Goal: Task Accomplishment & Management: Manage account settings

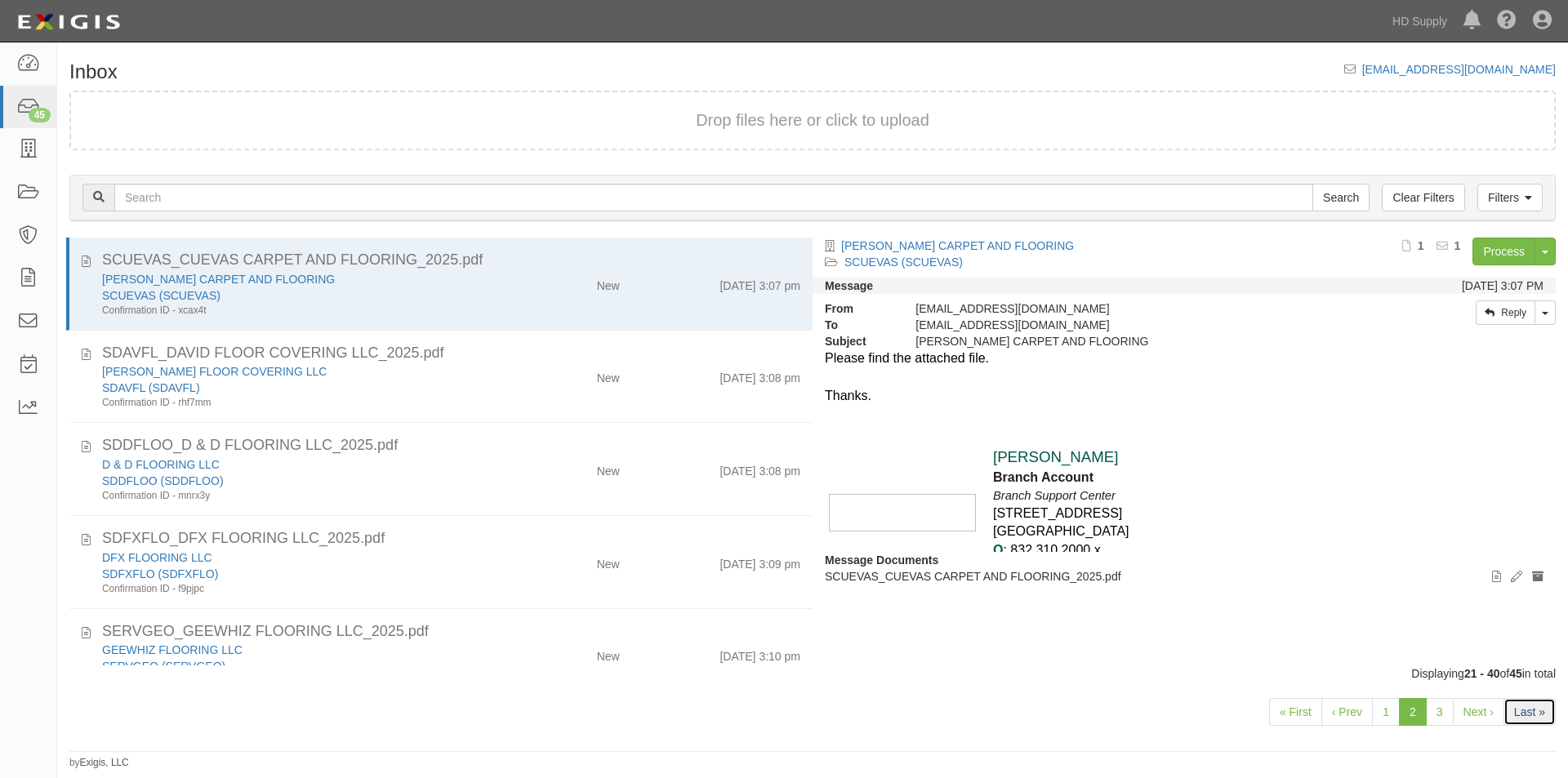
click at [1512, 711] on link "Last »" at bounding box center [1530, 711] width 53 height 28
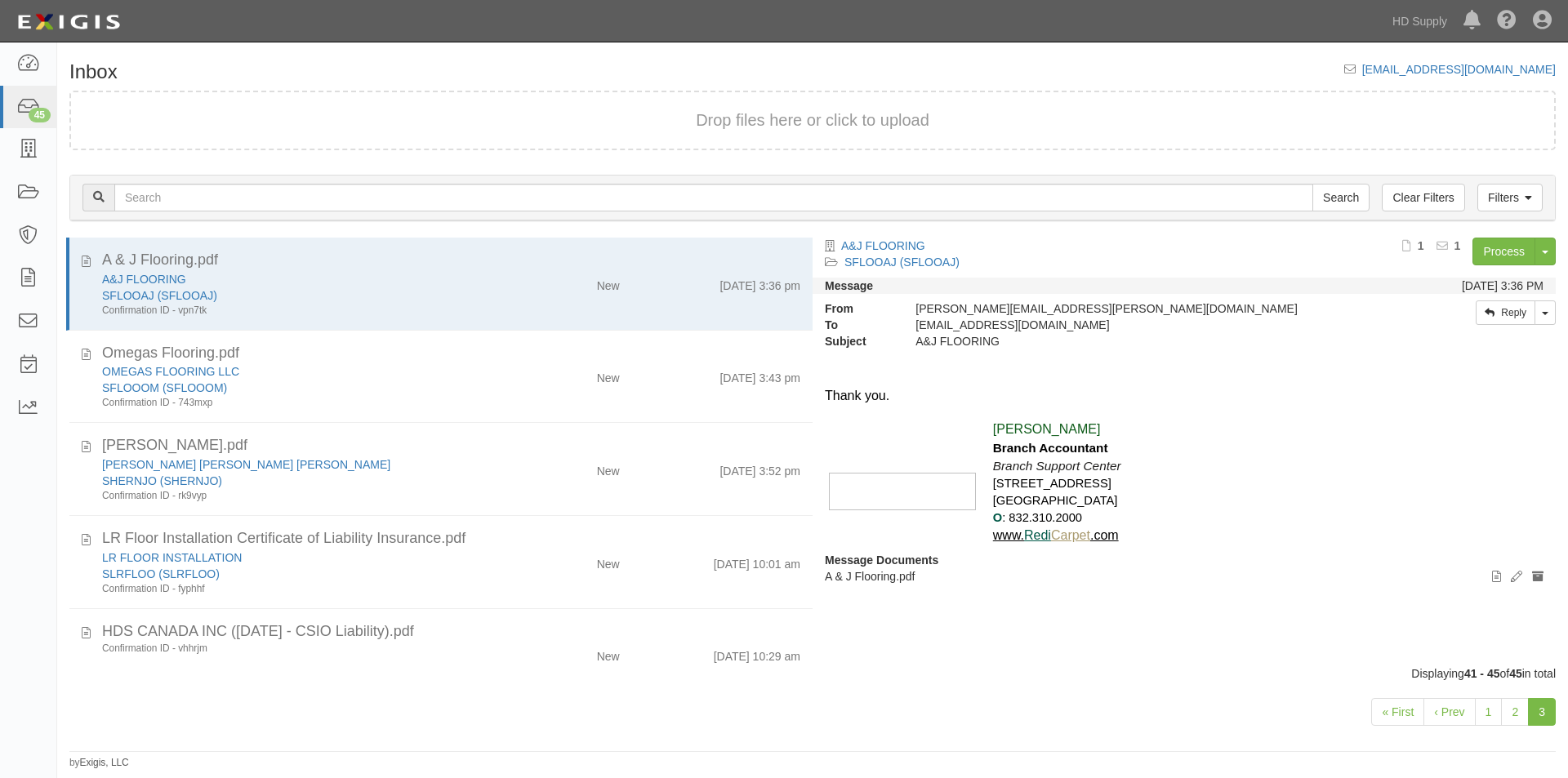
scroll to position [20, 0]
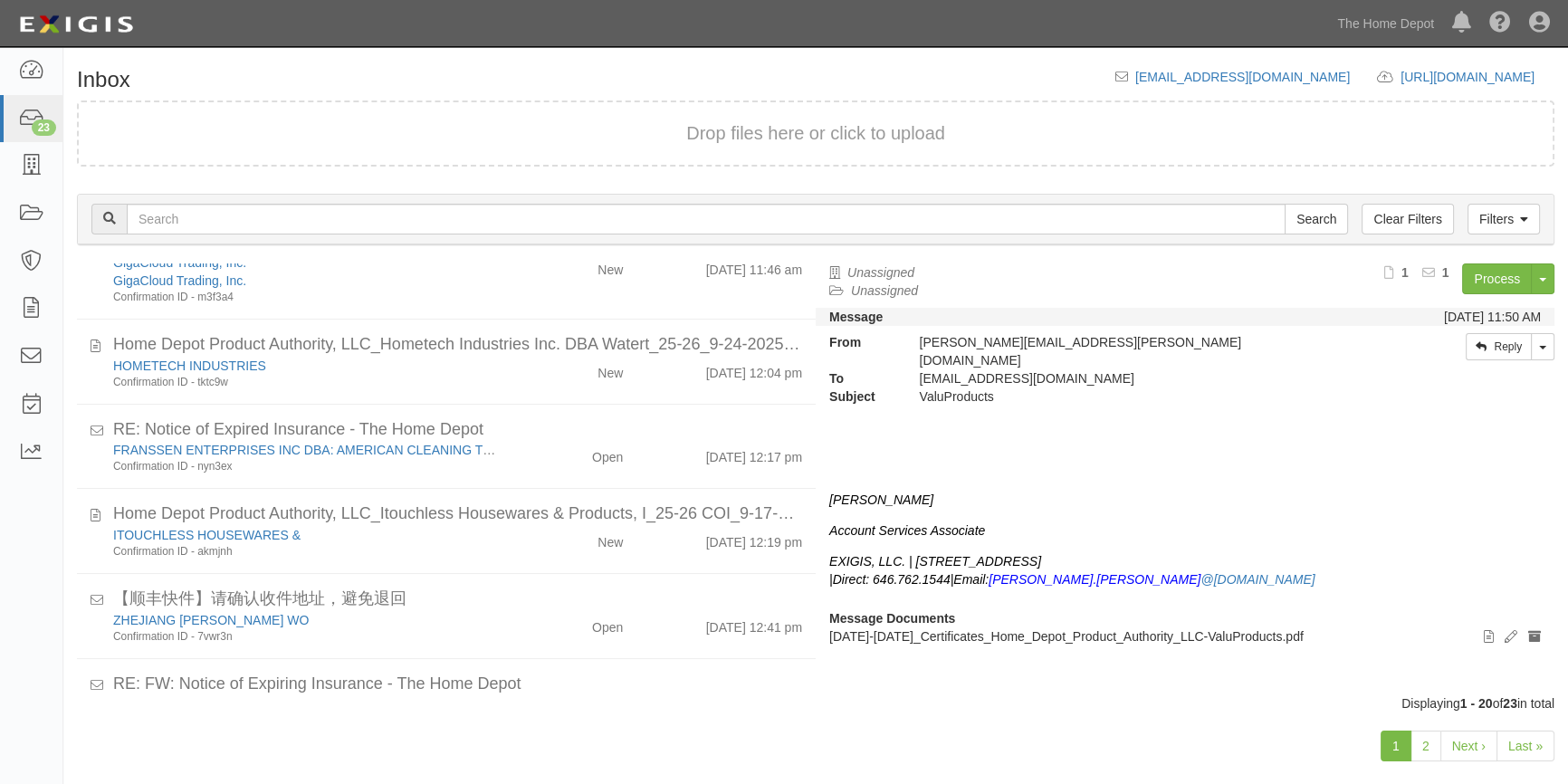
scroll to position [1236, 0]
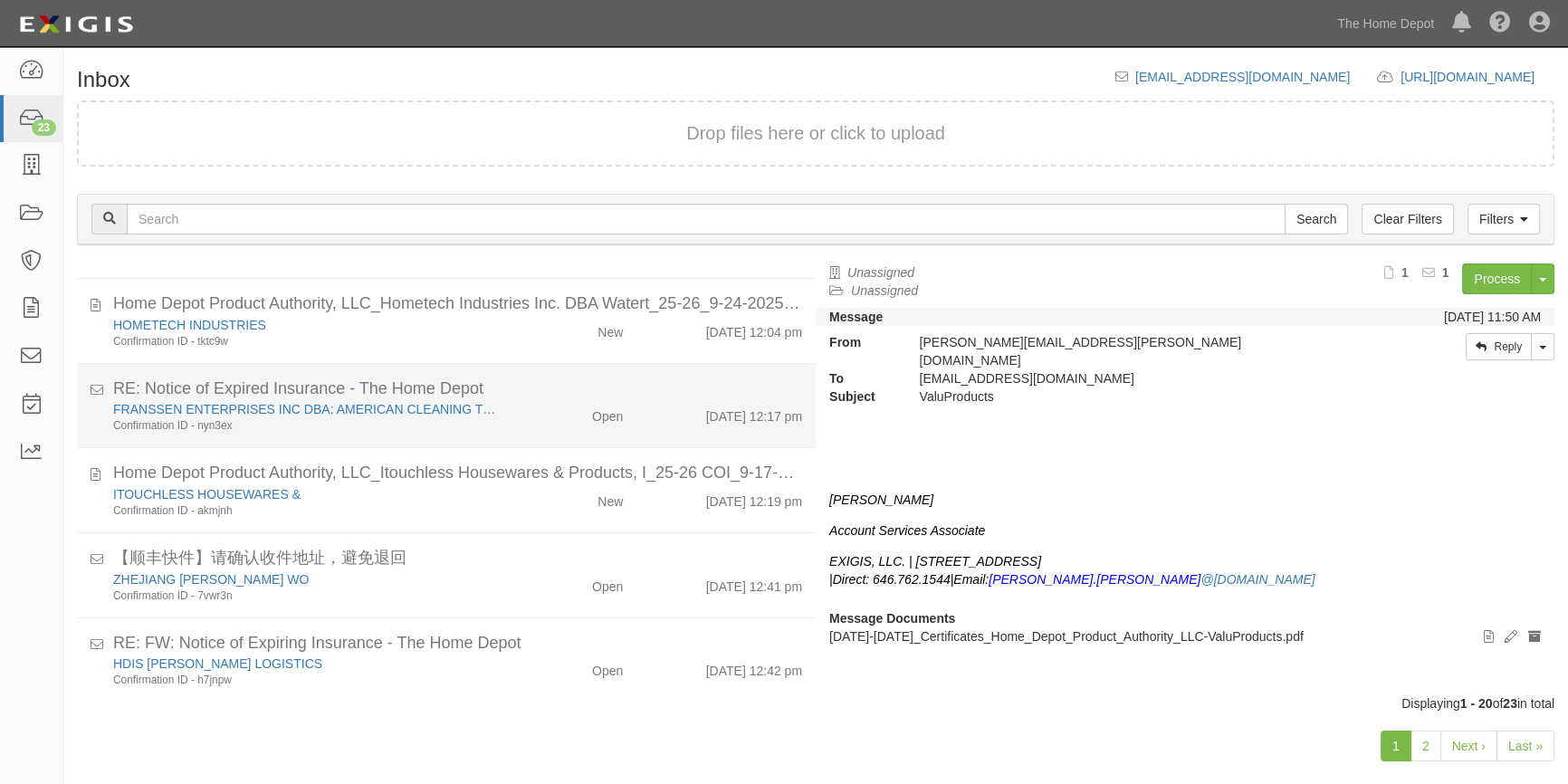
click at [459, 428] on div "Confirmation ID - nyn3ex" at bounding box center [308, 426] width 390 height 16
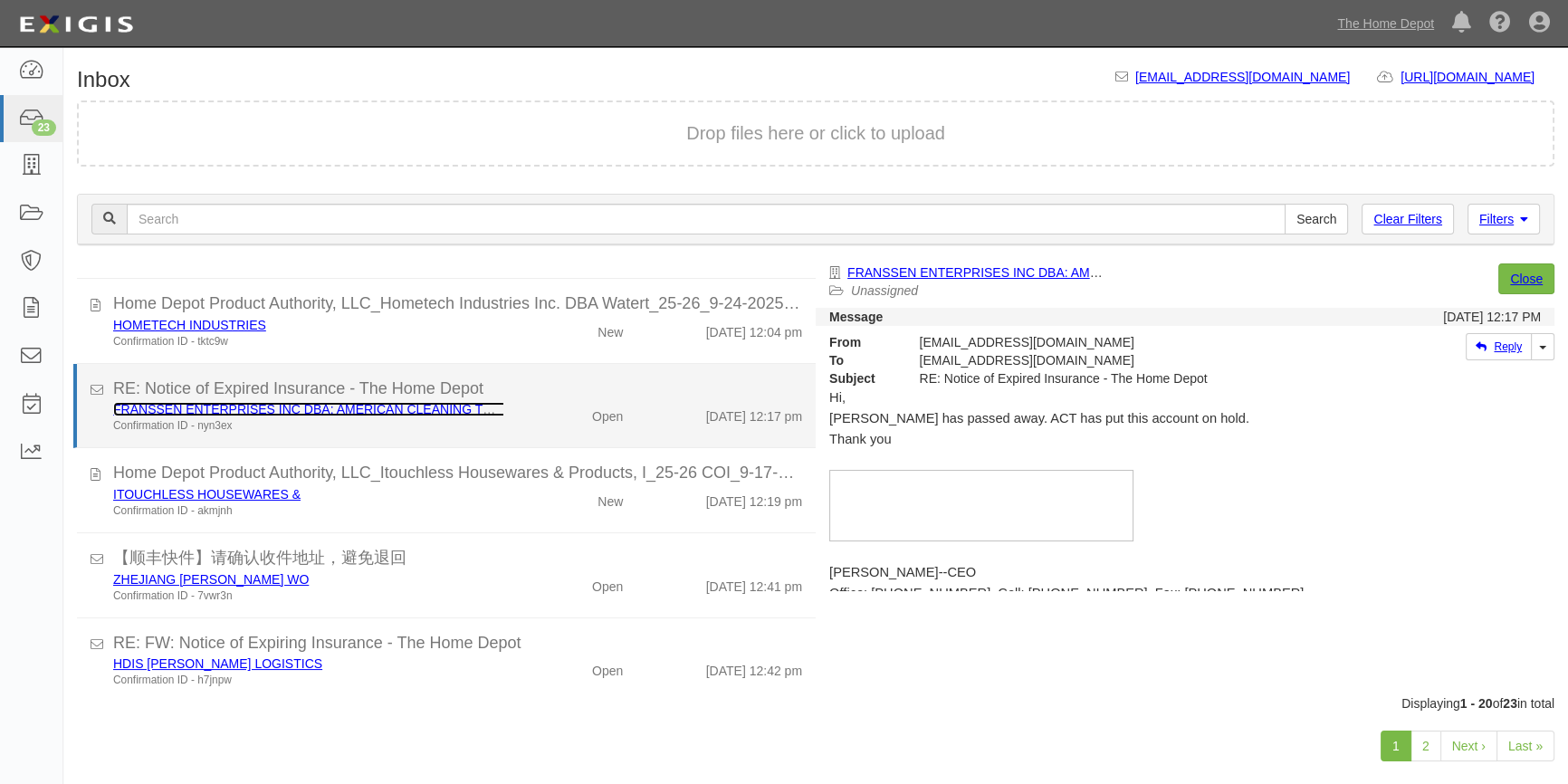
click at [194, 406] on link "FRANSSEN ENTERPRISES INC DBA: AMERICAN CLEANING TECHNOLOGIES" at bounding box center [345, 409] width 462 height 15
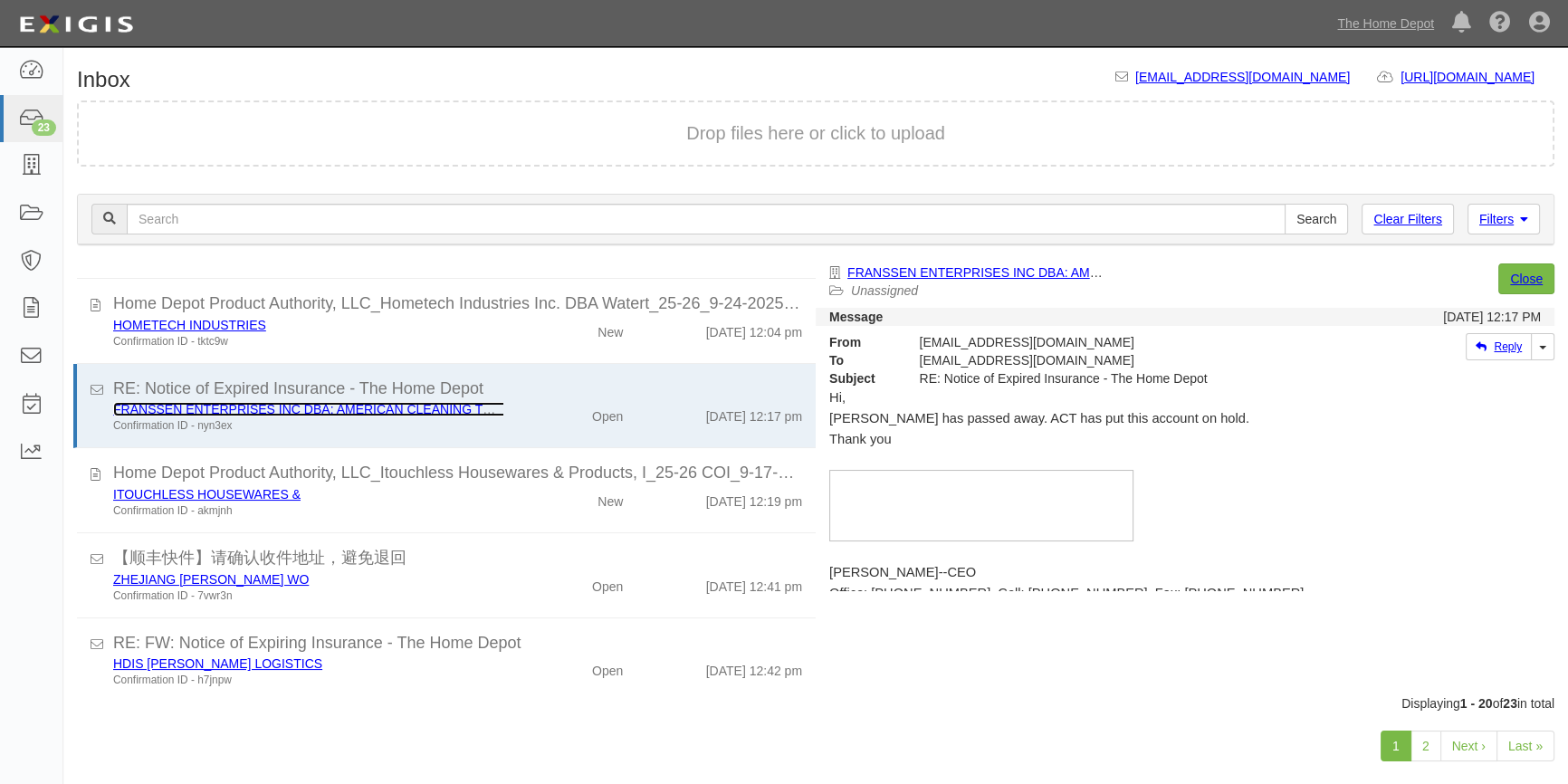
scroll to position [26, 0]
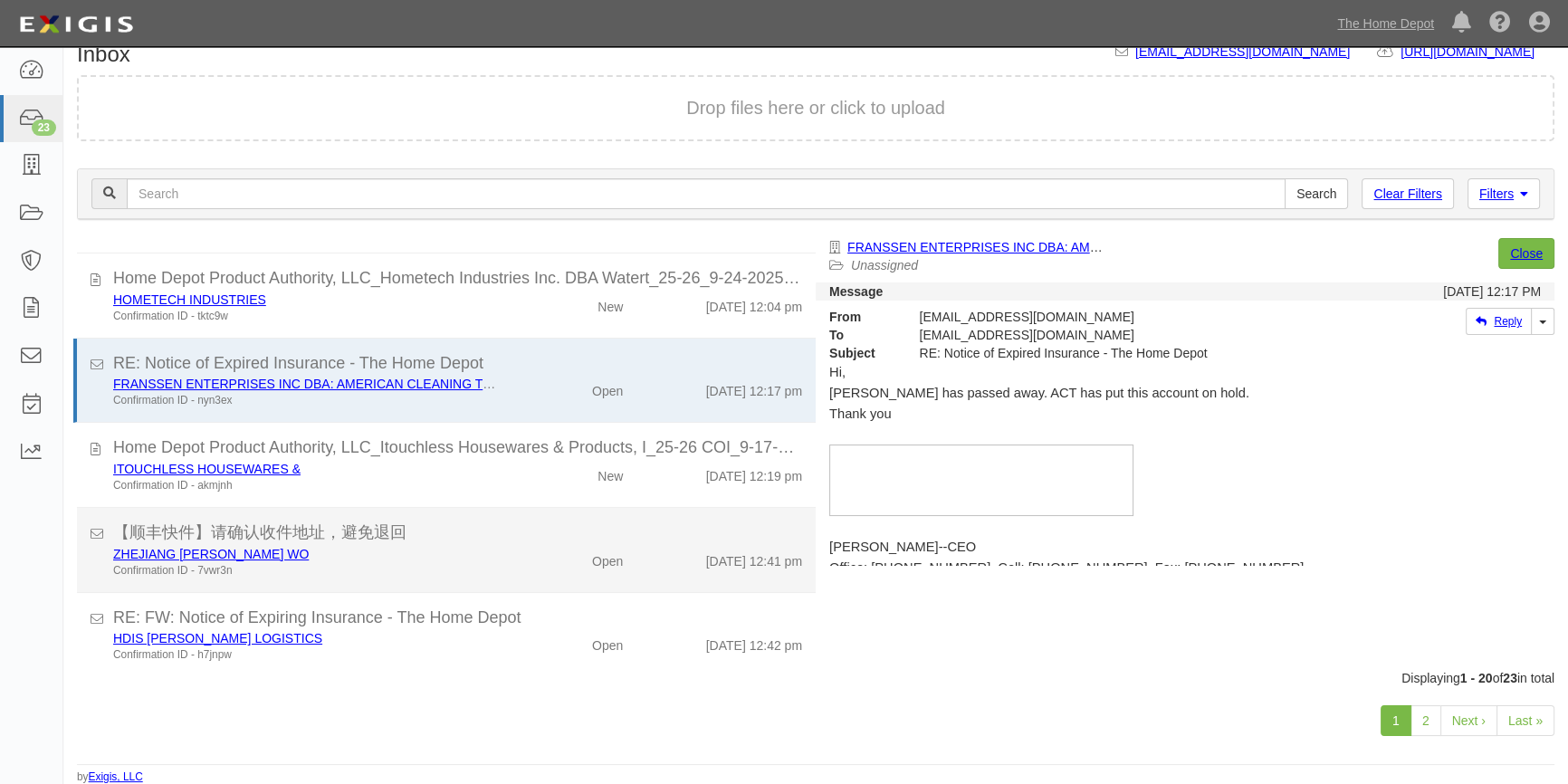
click at [529, 571] on div "ZHEJIANG ANJI HUILIAN WO Confirmation ID - 7vwr3n Open 9/24/25 12:41 pm" at bounding box center [457, 562] width 716 height 34
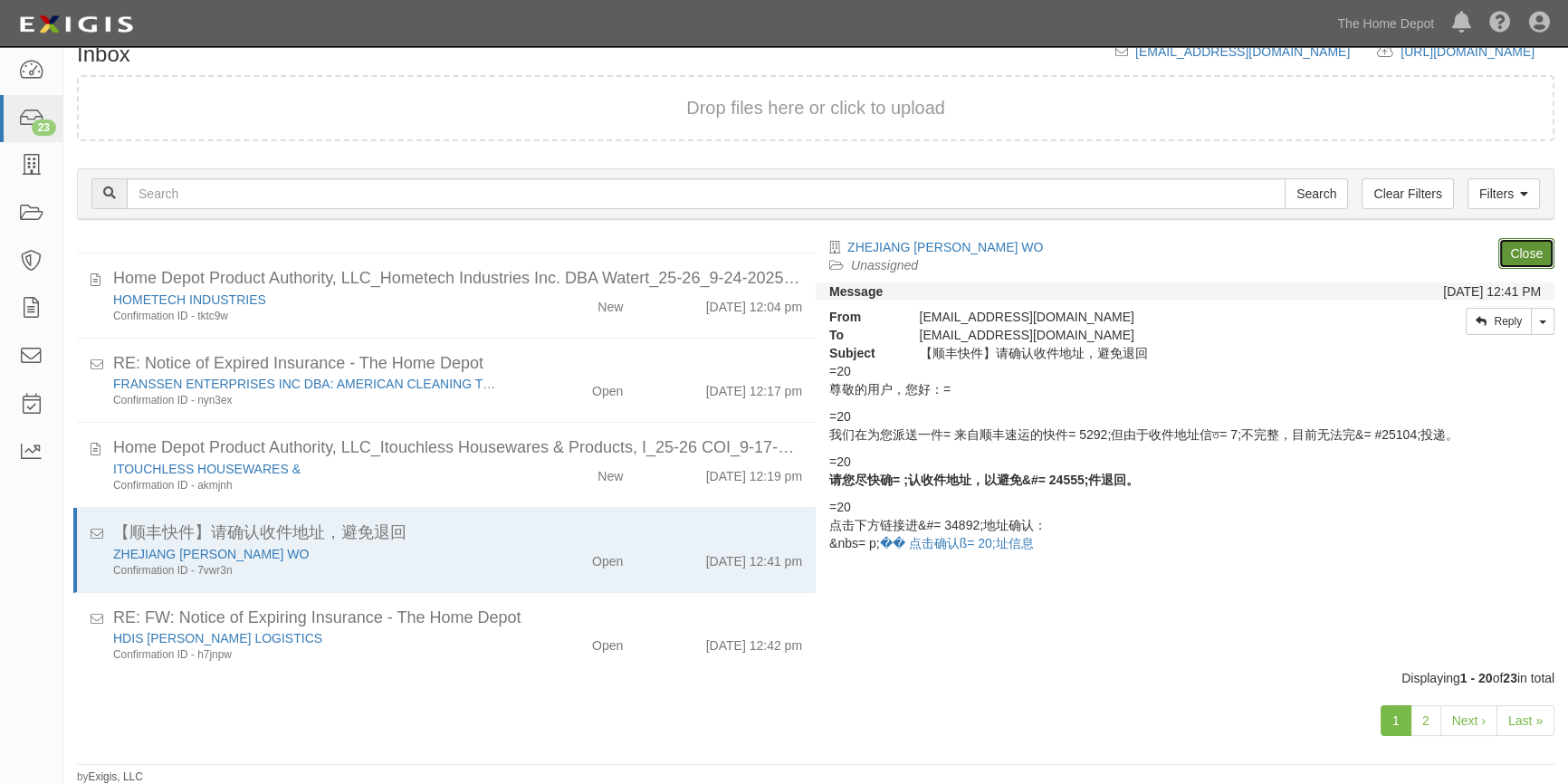
click at [1514, 259] on link "Close" at bounding box center [1527, 253] width 56 height 31
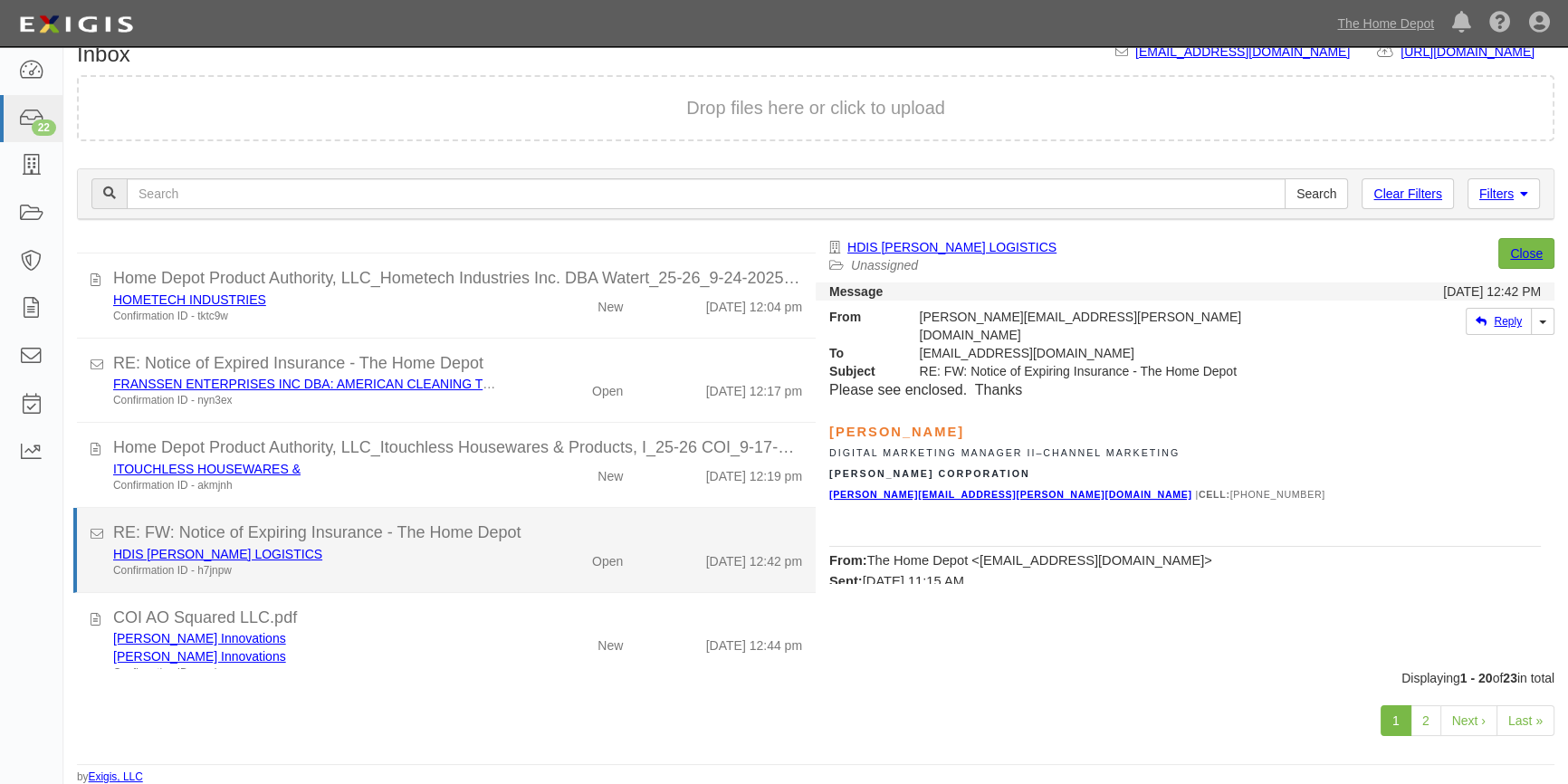
click at [457, 579] on li "RE: FW: Notice of Expiring Insurance - The Home Depot HDIS ANDERSEN LOGISTICS C…" at bounding box center [444, 550] width 742 height 85
click at [276, 554] on link "HDIS [PERSON_NAME] LOGISTICS" at bounding box center [218, 553] width 209 height 15
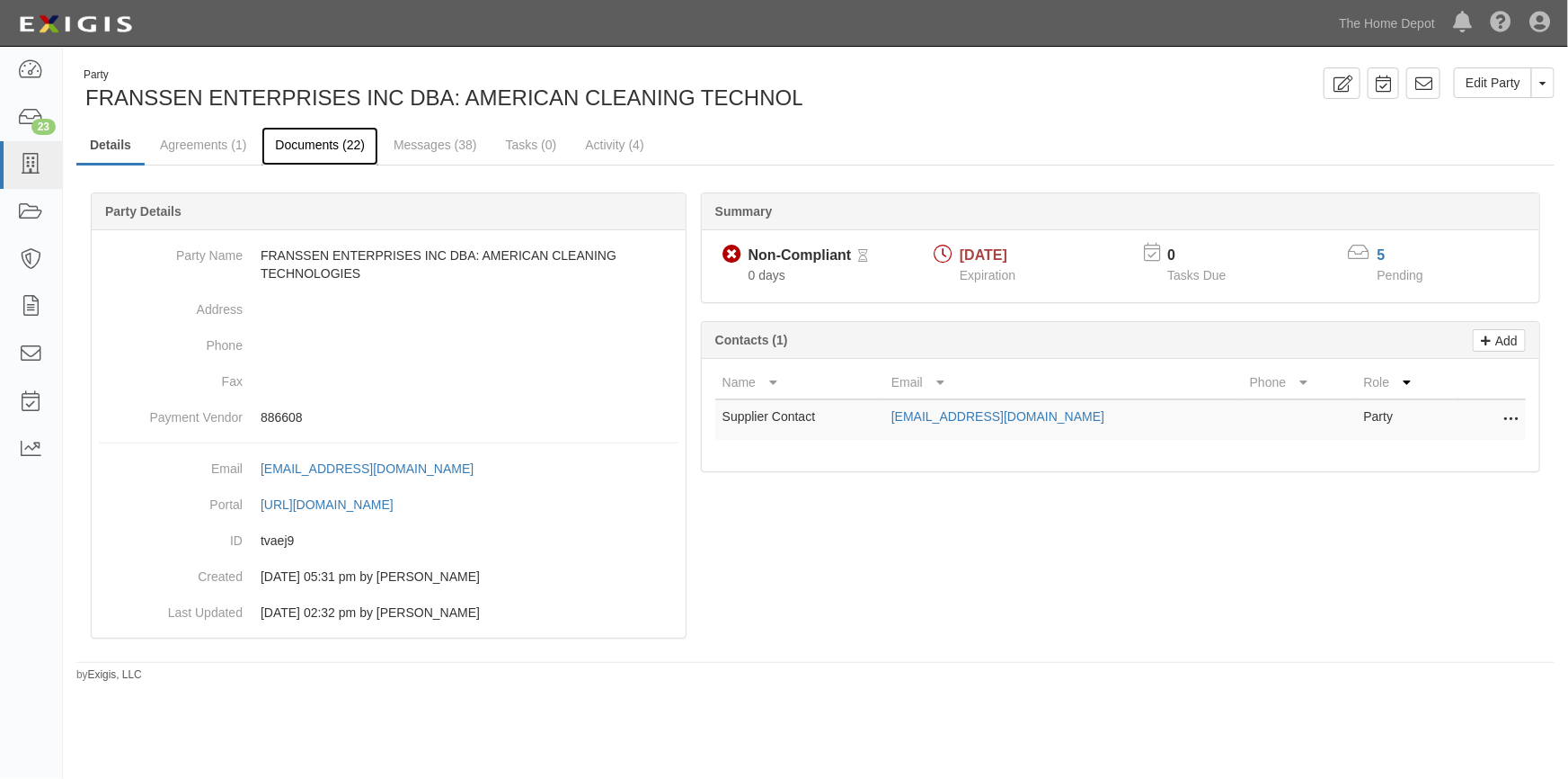
click at [312, 144] on link "Documents (22)" at bounding box center [320, 145] width 117 height 38
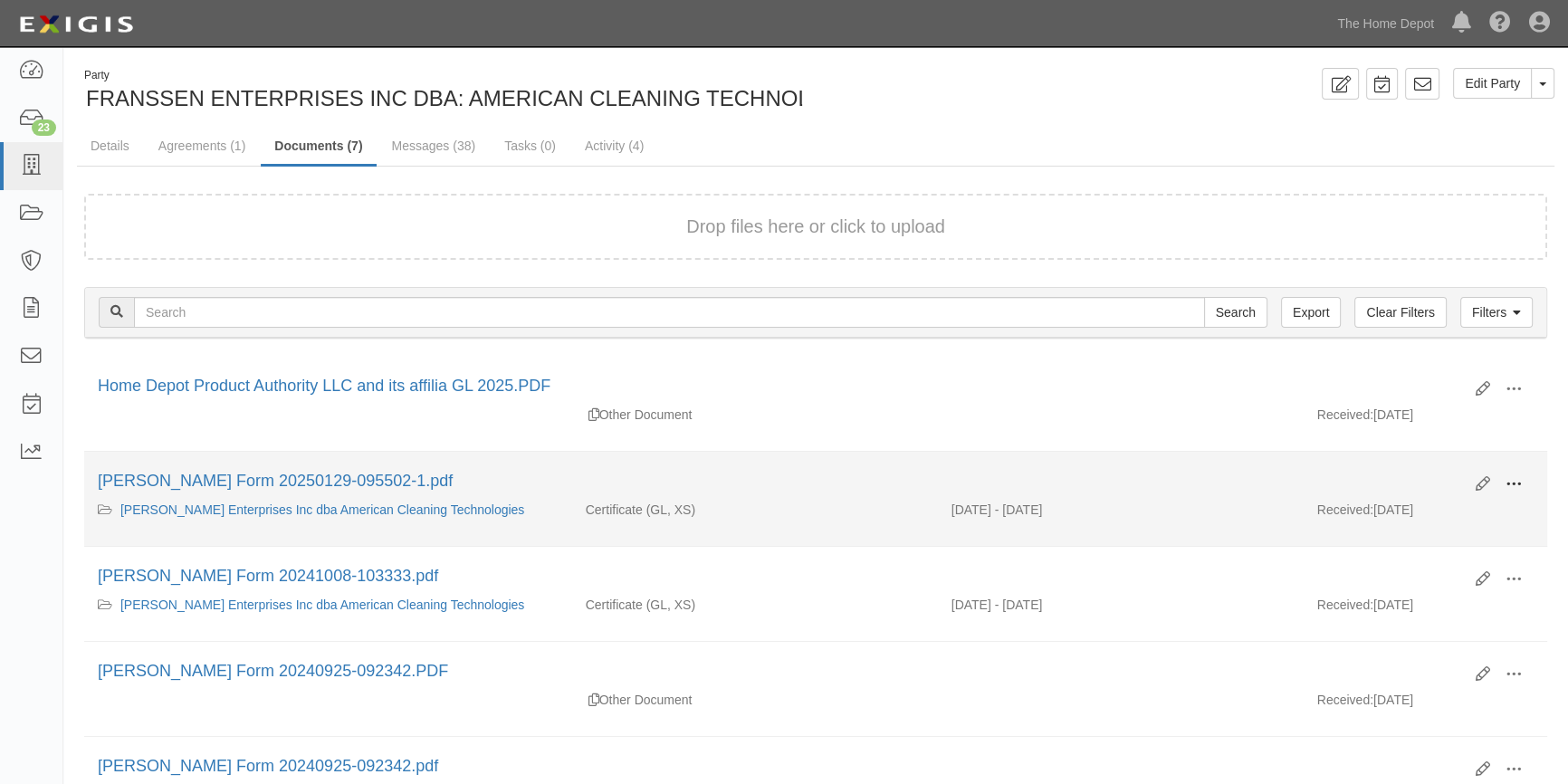
click at [1526, 482] on button at bounding box center [1514, 485] width 40 height 31
click at [1418, 511] on link "View" at bounding box center [1426, 510] width 143 height 33
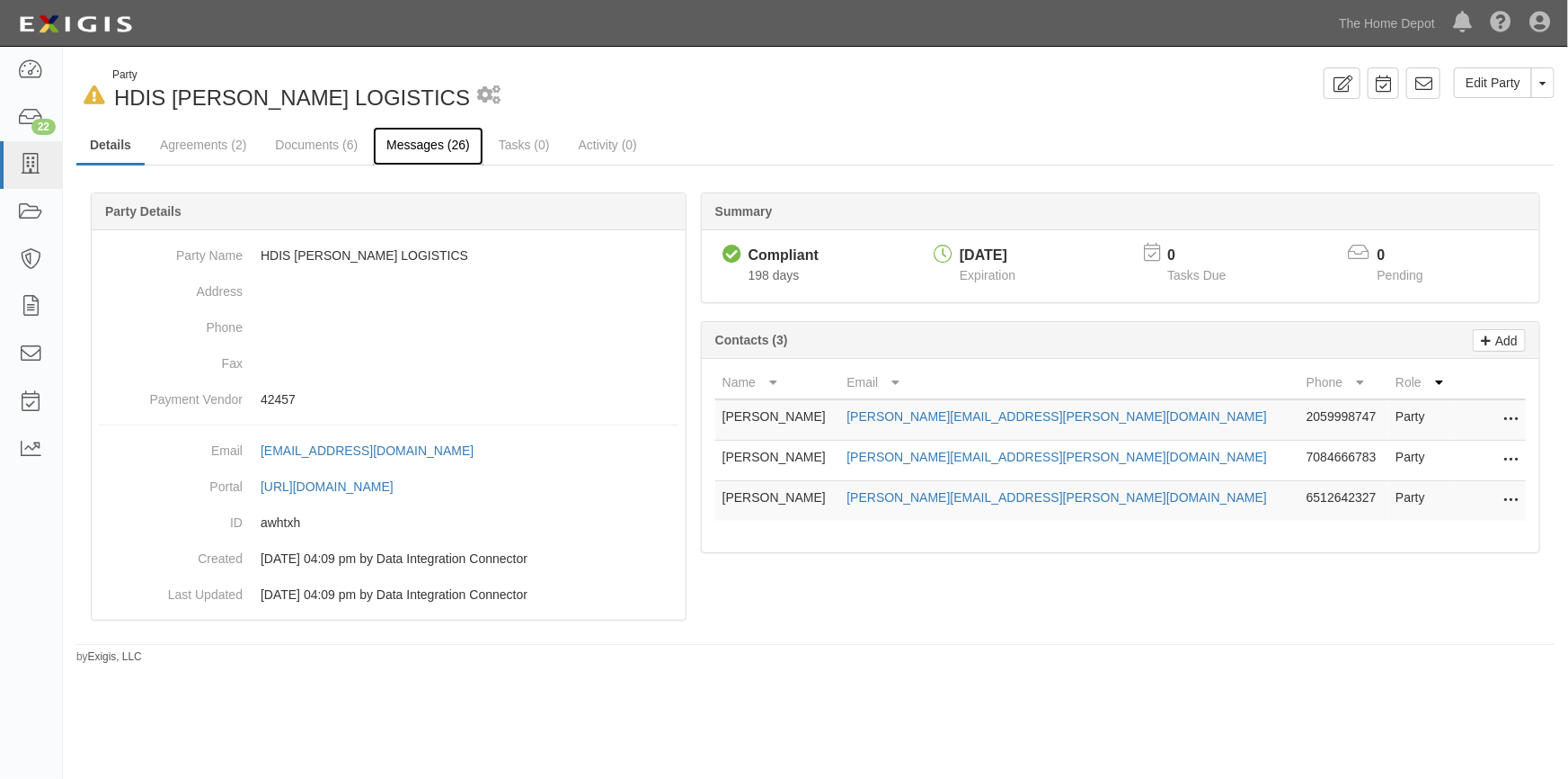
click at [403, 144] on link "Messages (26)" at bounding box center [428, 145] width 111 height 38
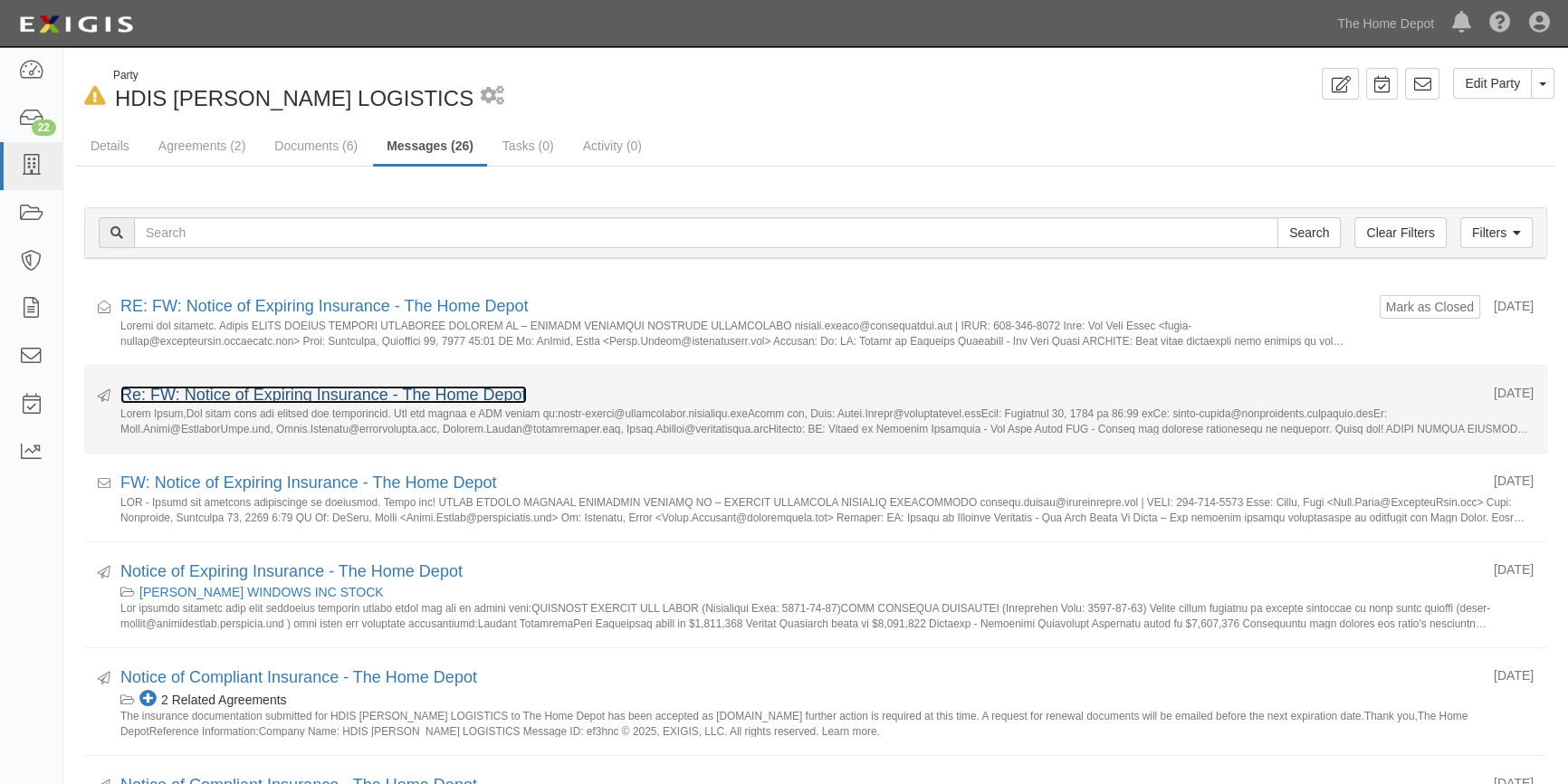
click at [324, 397] on link "Re: FW: Notice of Expiring Insurance - The Home Depot" at bounding box center [323, 394] width 406 height 18
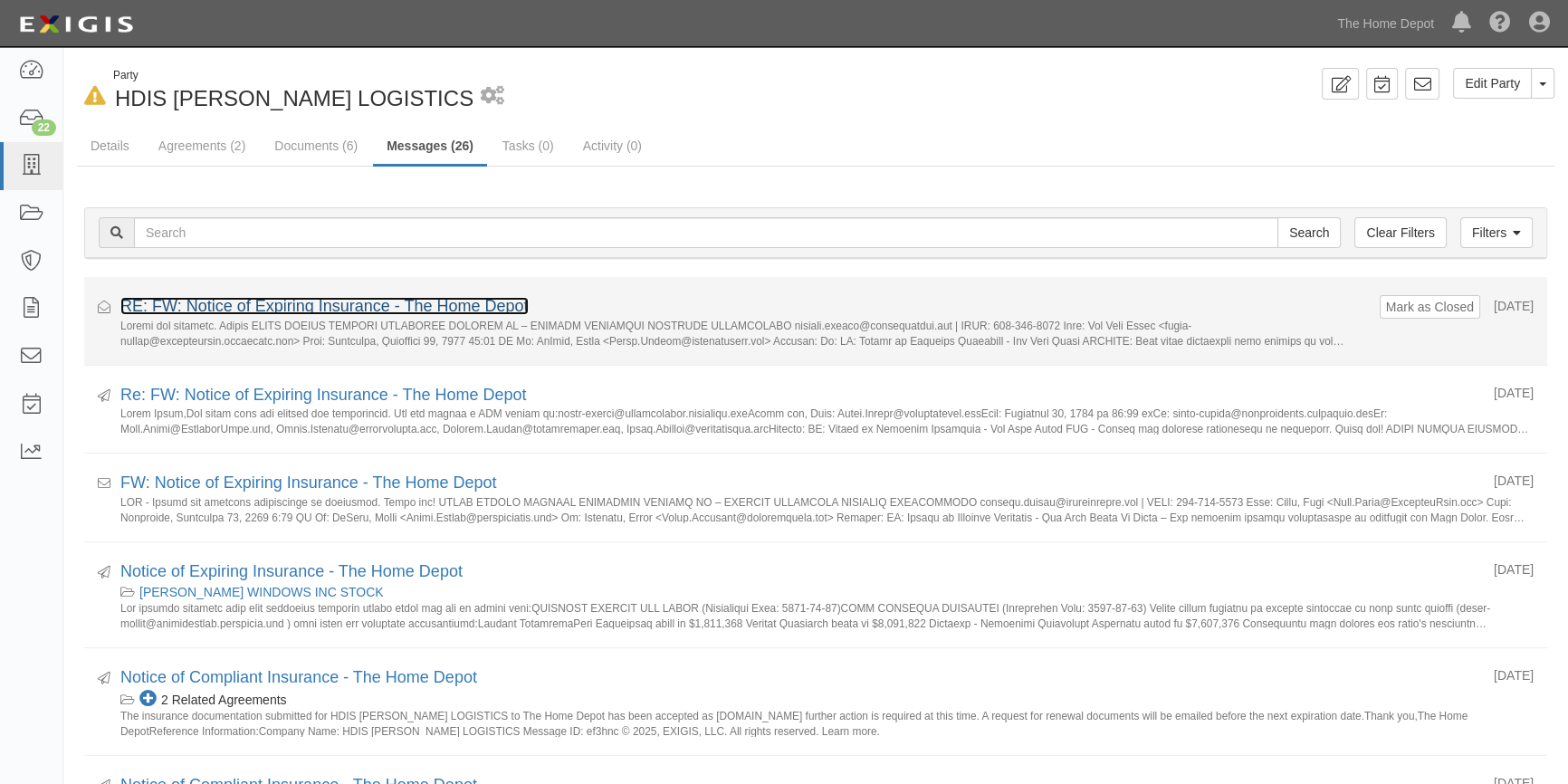
click at [223, 312] on link "RE: FW: Notice of Expiring Insurance - The Home Depot" at bounding box center [324, 306] width 408 height 18
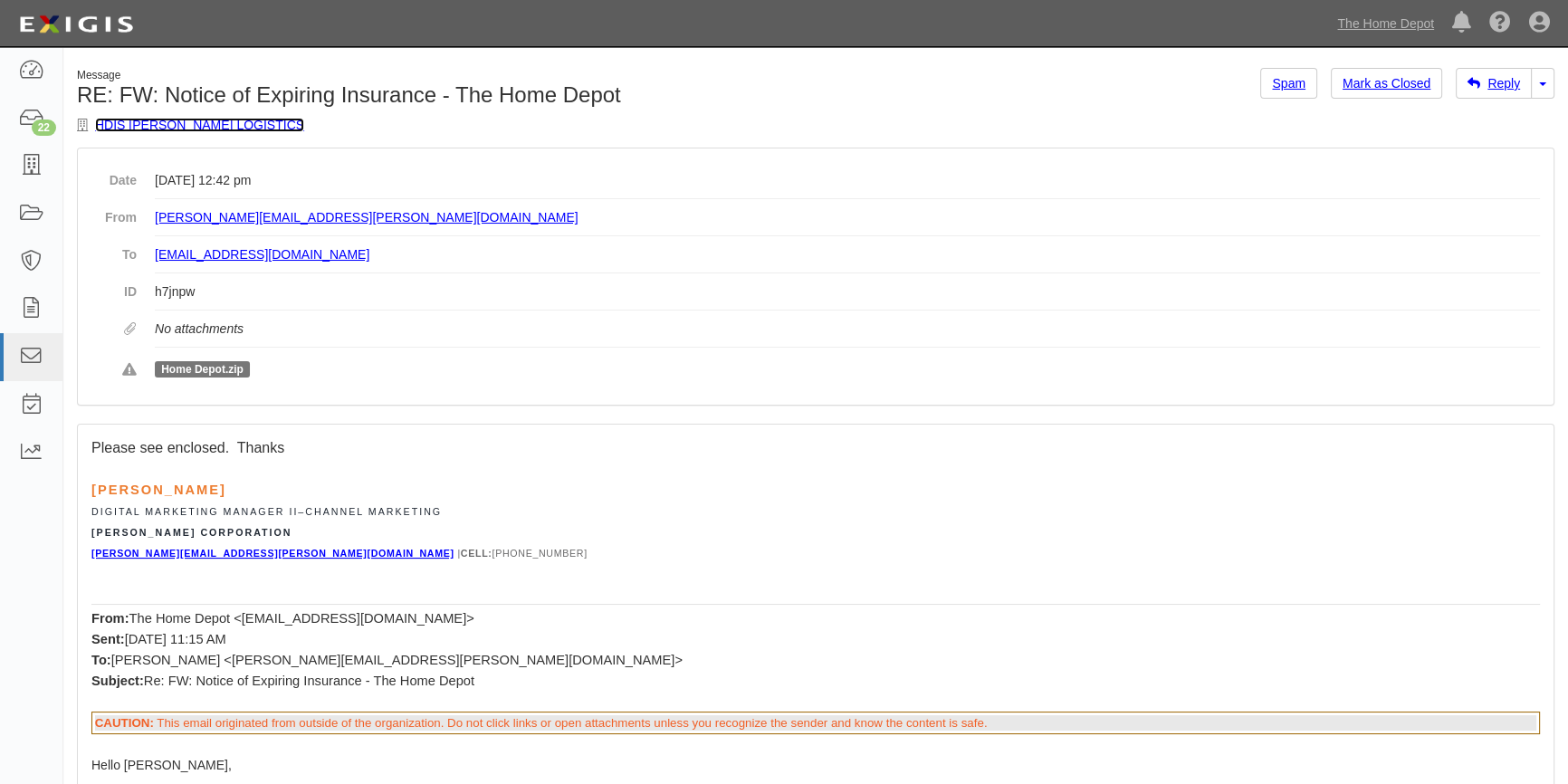
click at [172, 119] on link "HDIS [PERSON_NAME] LOGISTICS" at bounding box center [200, 124] width 209 height 15
click at [1500, 86] on link "Reply" at bounding box center [1493, 83] width 76 height 31
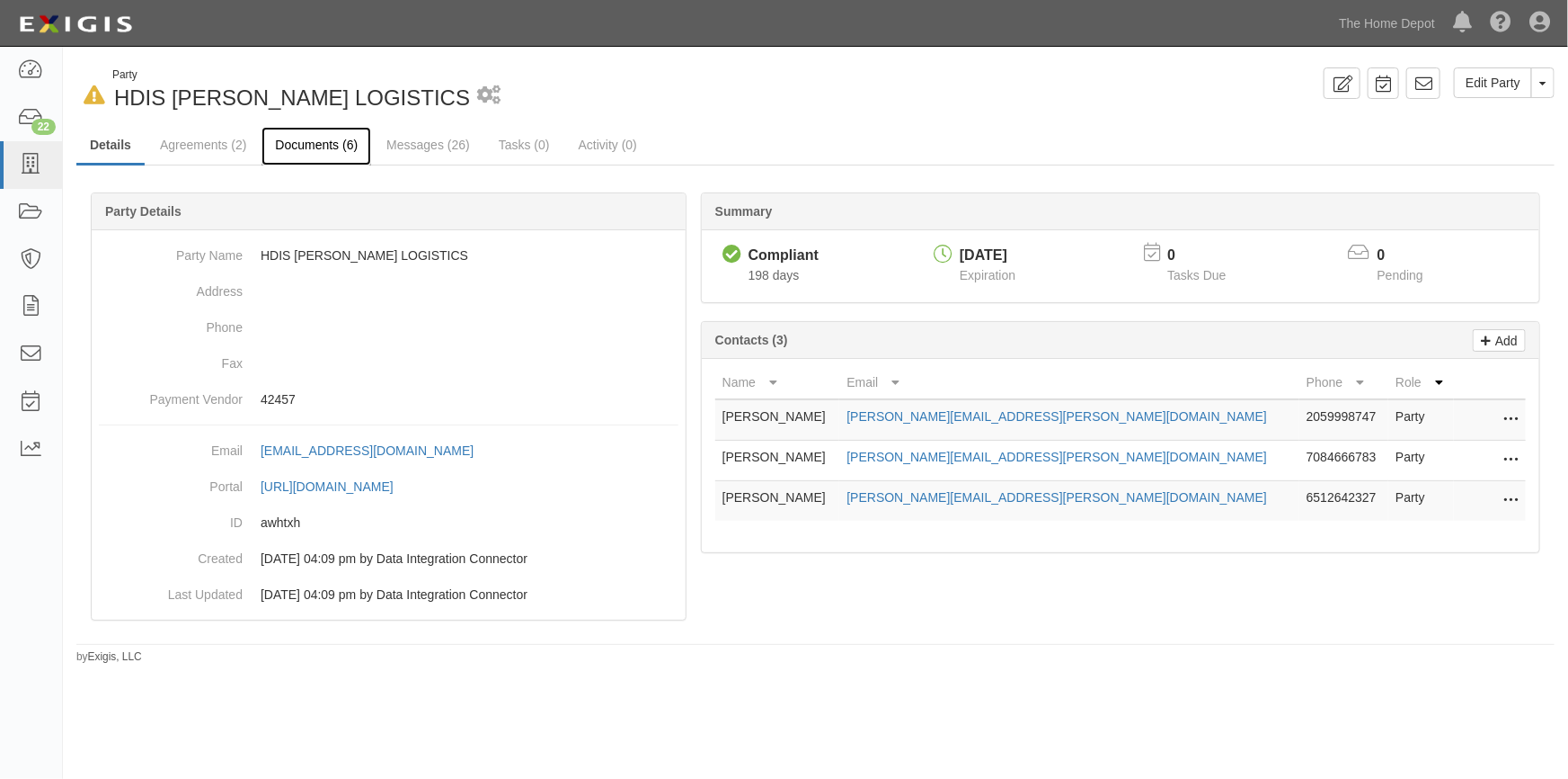
click at [332, 152] on link "Documents (6)" at bounding box center [317, 145] width 110 height 38
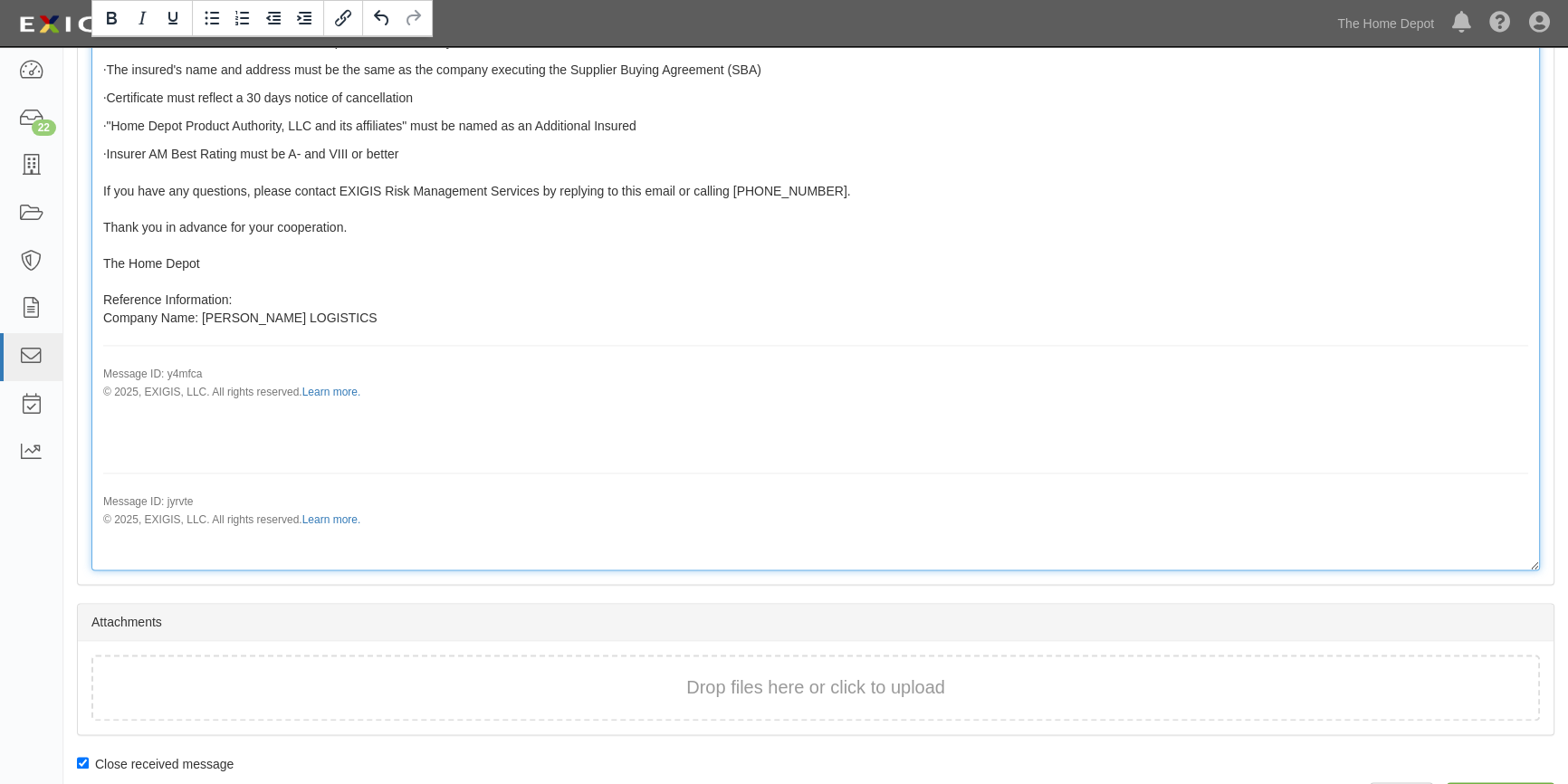
scroll to position [3167, 0]
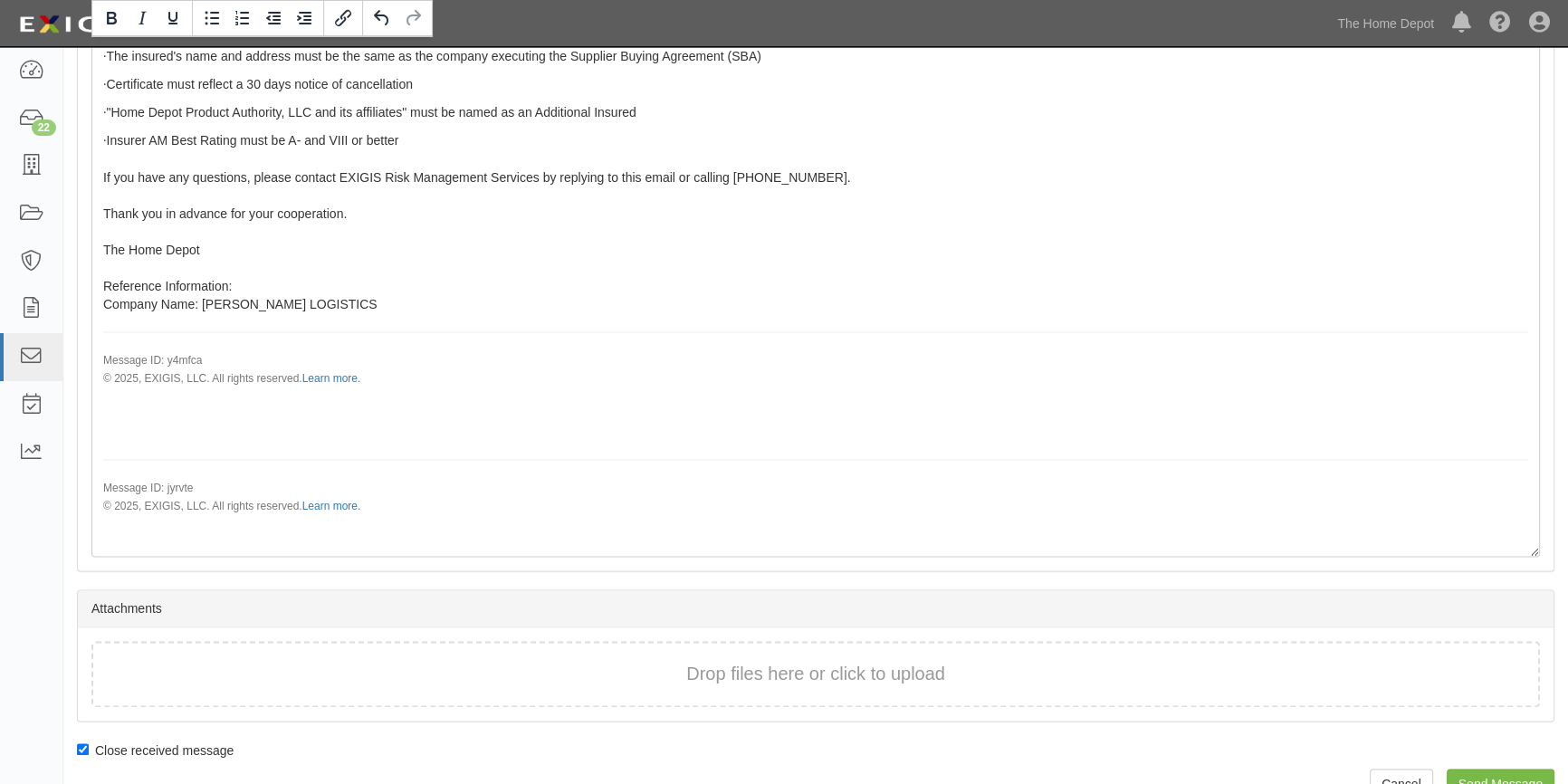
click at [217, 661] on div "Drop files here or click to upload" at bounding box center [816, 673] width 1409 height 27
click at [510, 661] on div "Drop files here or click to upload" at bounding box center [816, 673] width 1409 height 27
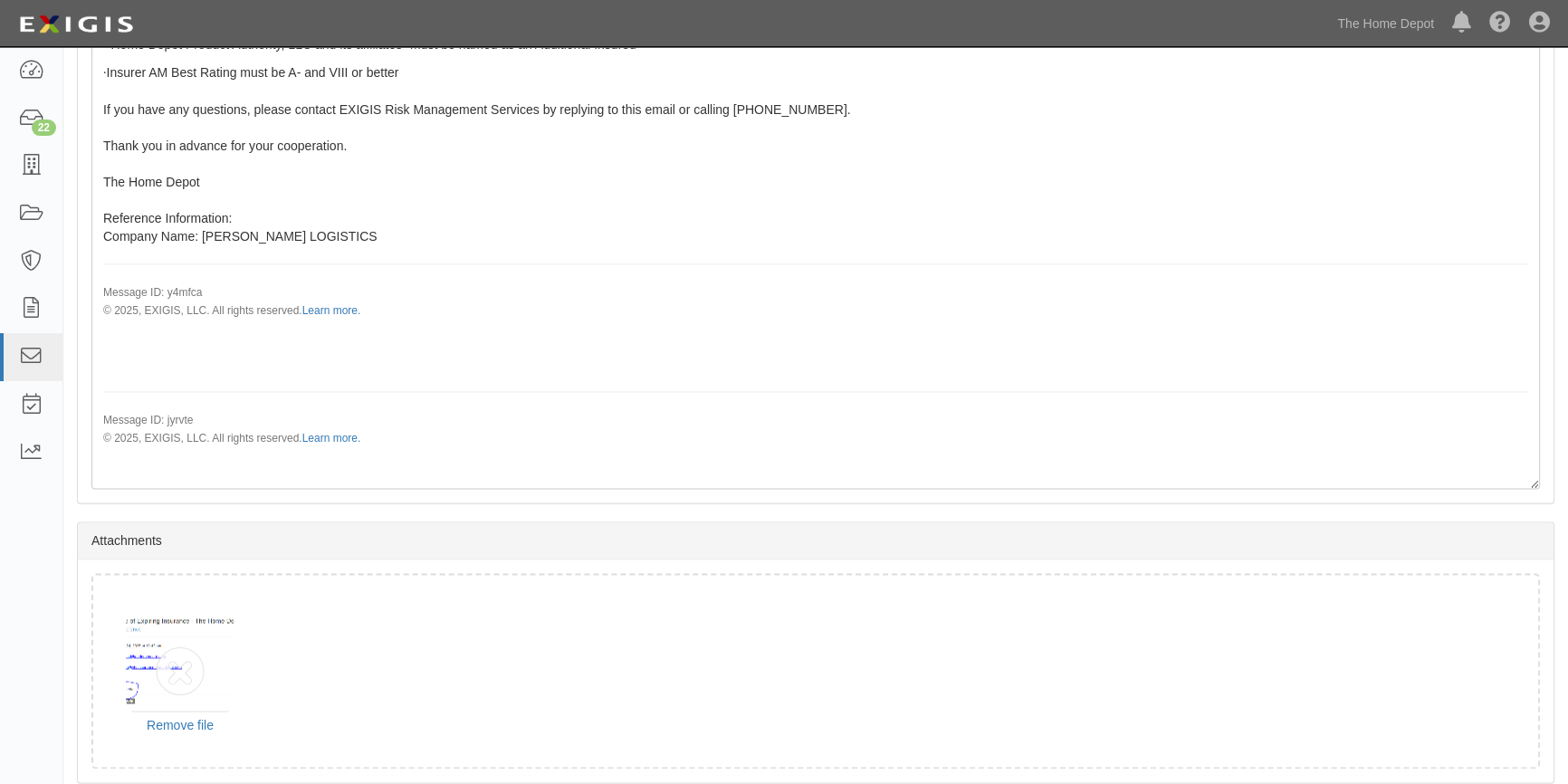
scroll to position [3295, 0]
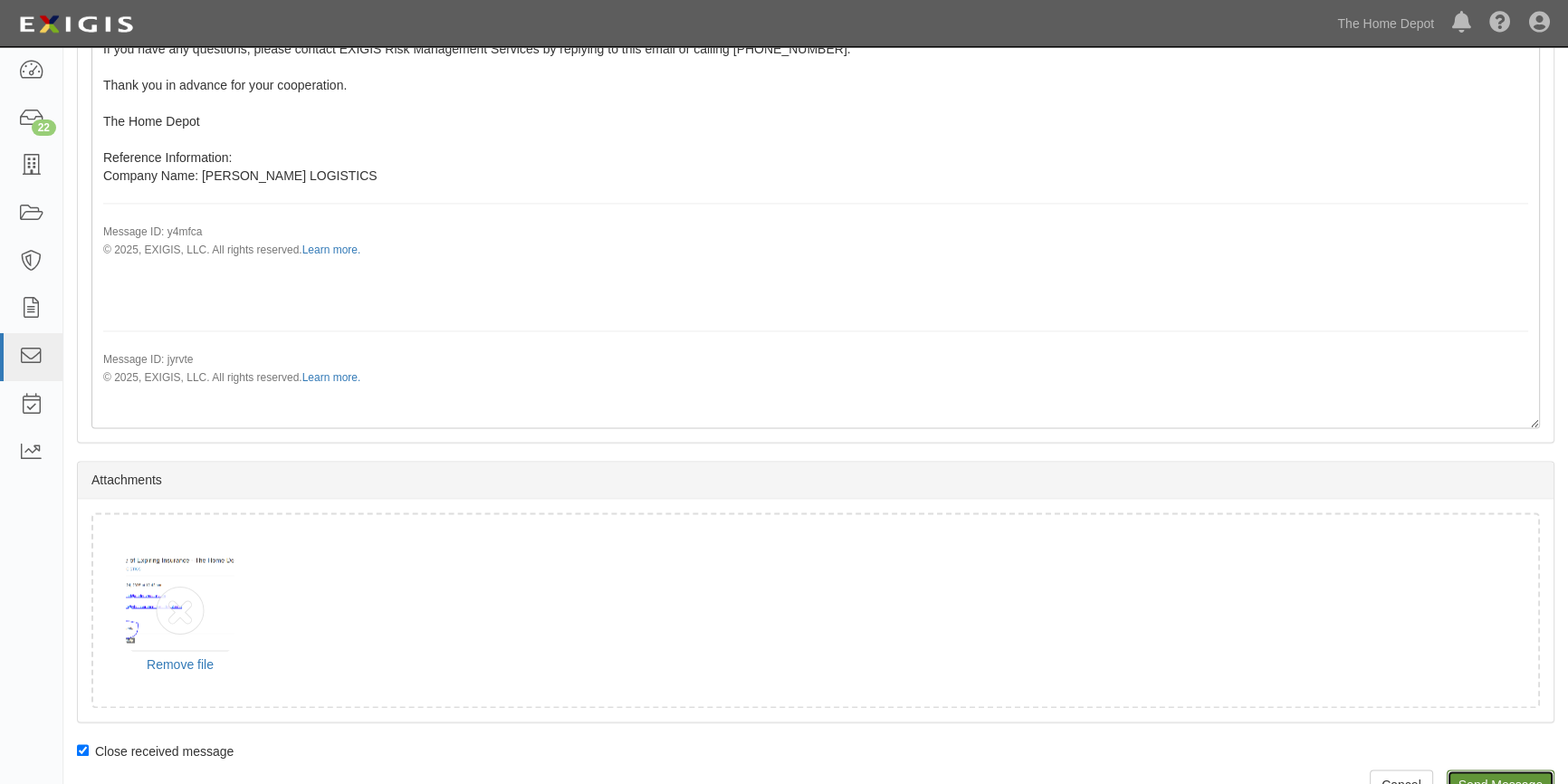
click at [1485, 769] on input "Send Message" at bounding box center [1500, 784] width 108 height 31
click at [191, 665] on div "You can't upload files of this type." at bounding box center [180, 687] width 126 height 45
click at [192, 645] on div "Drop files here or click to upload 20.4 KB HDIS-No attachment.PNG You can't upl…" at bounding box center [816, 610] width 1448 height 196
drag, startPoint x: 189, startPoint y: 546, endPoint x: 535, endPoint y: 524, distance: 346.7
click at [535, 524] on div "Drop files here or click to upload 20.4 KB HDIS-No attachment.PNG You can't upl…" at bounding box center [816, 610] width 1448 height 196
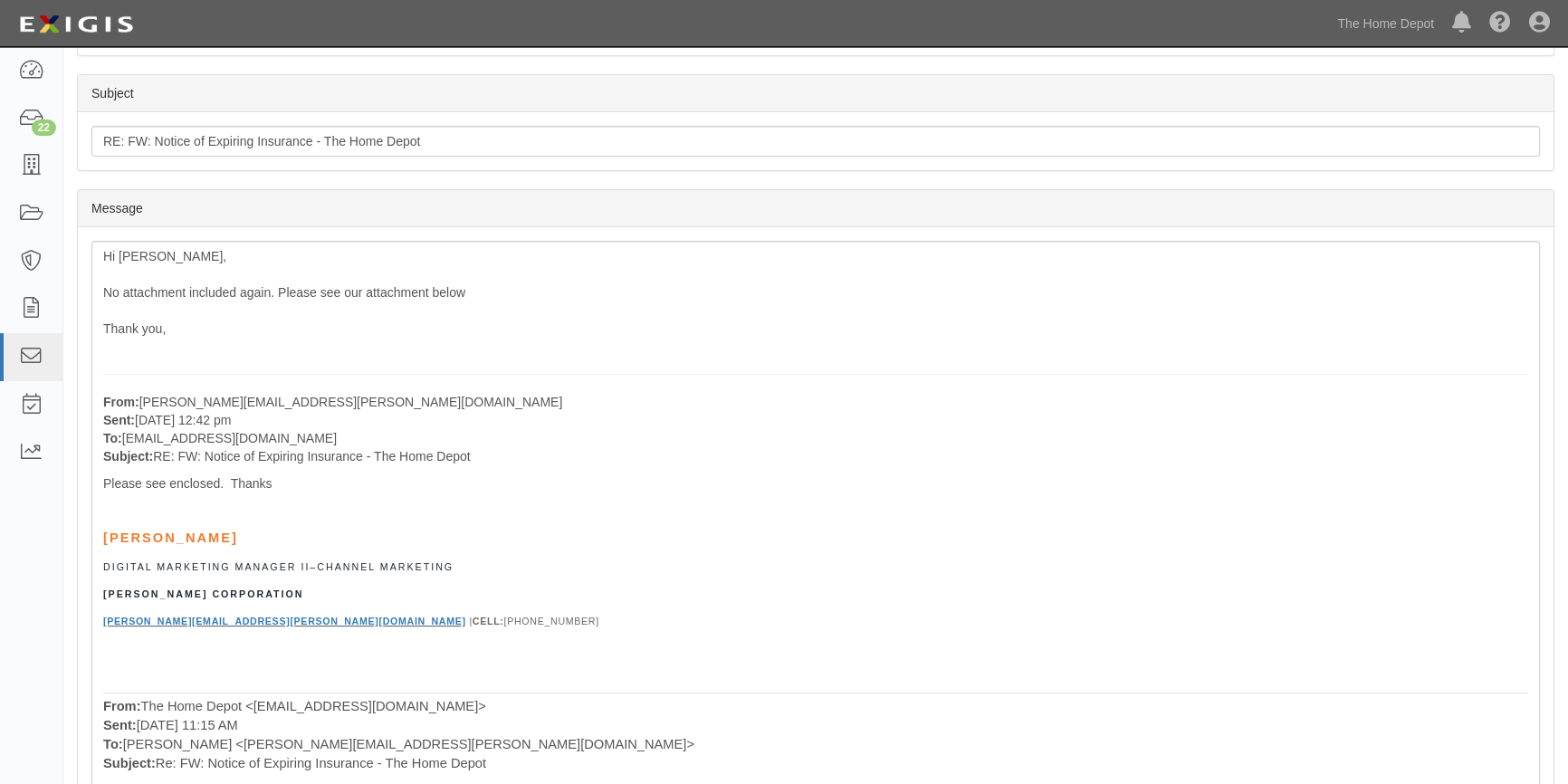
scroll to position [226, 0]
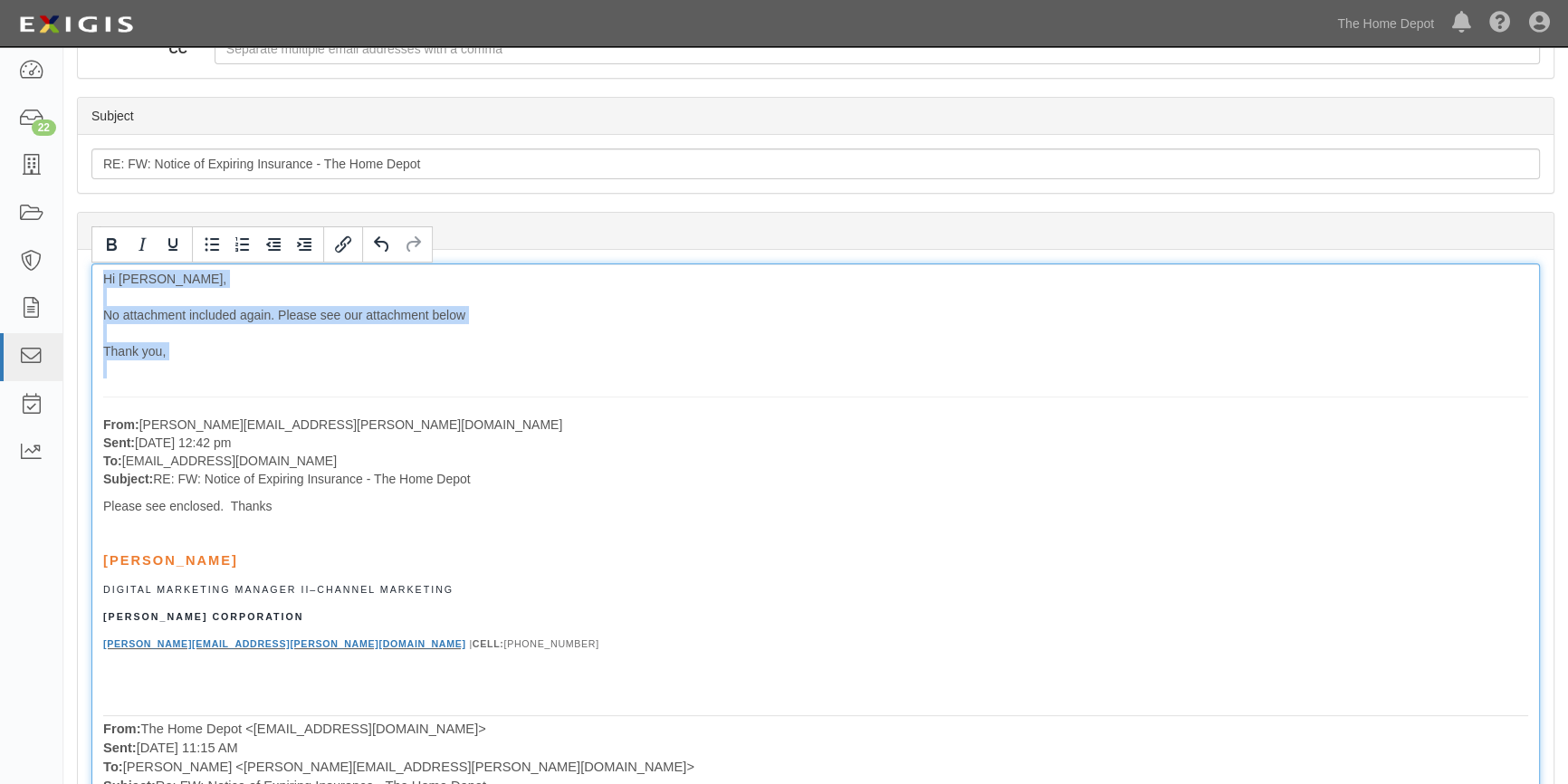
drag, startPoint x: 99, startPoint y: 273, endPoint x: 157, endPoint y: 385, distance: 126.1
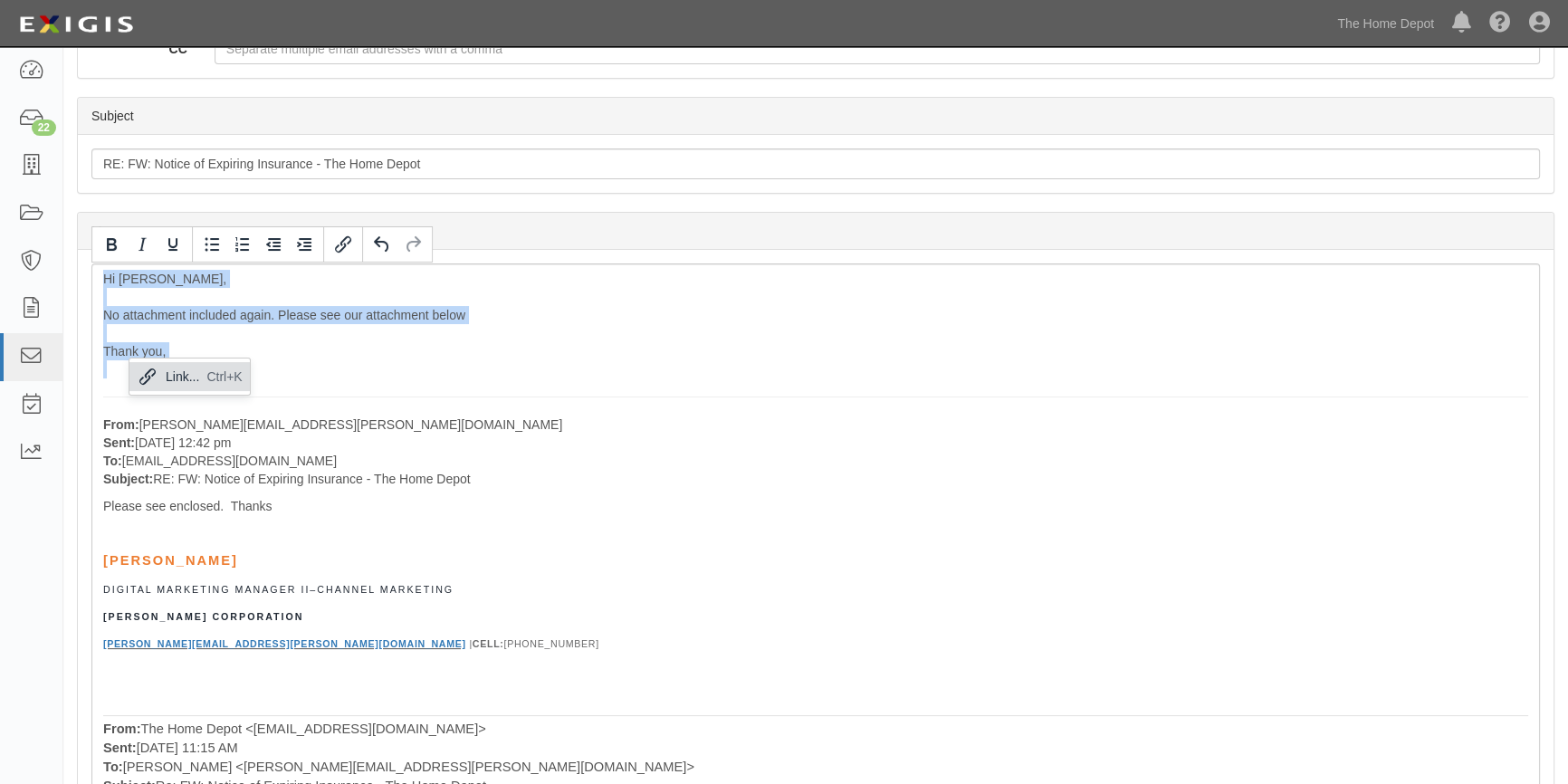
copy div "Hi Becki, No attachment included again. Please see our attachment below Thank y…"
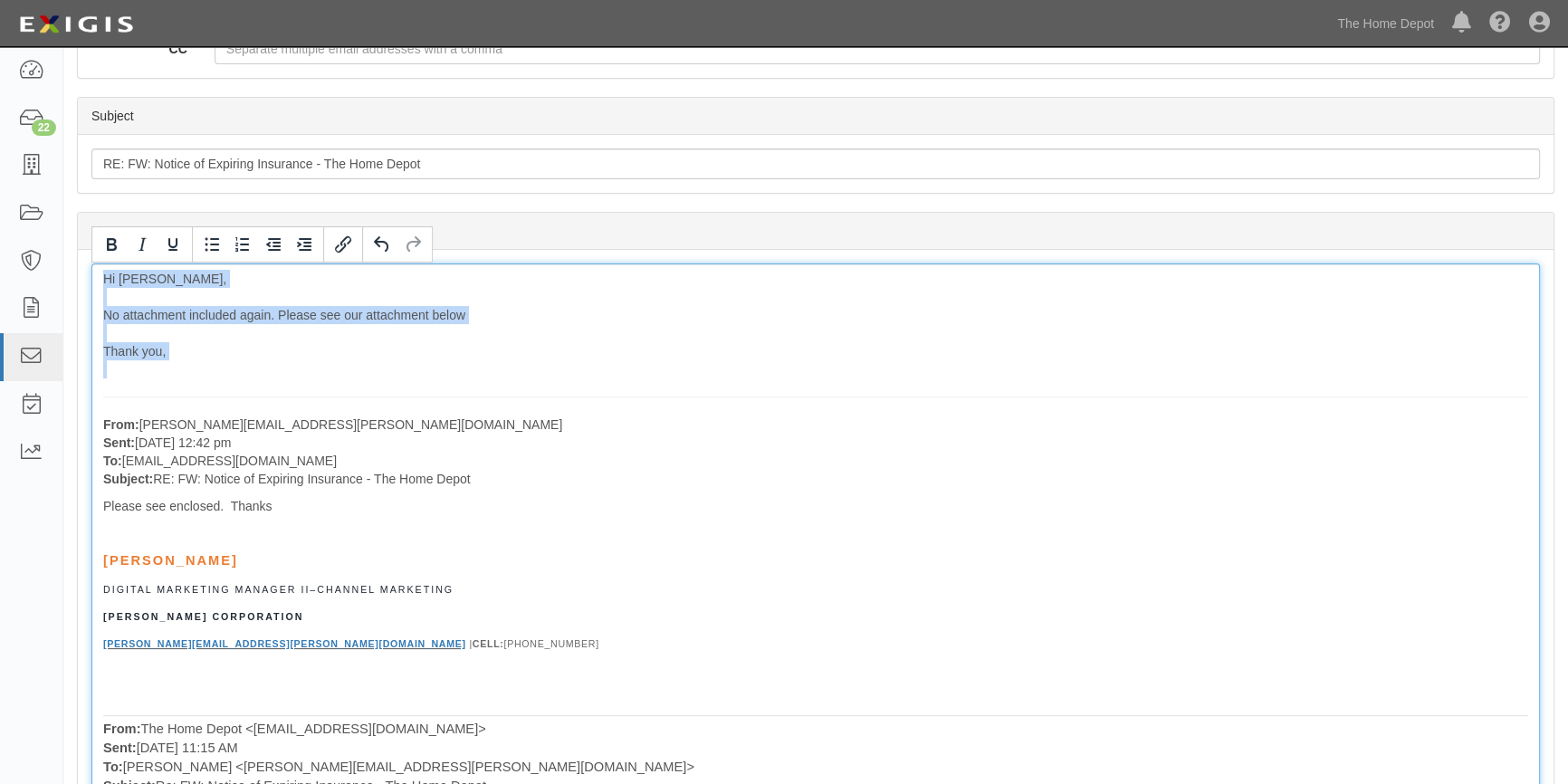
scroll to position [0, 0]
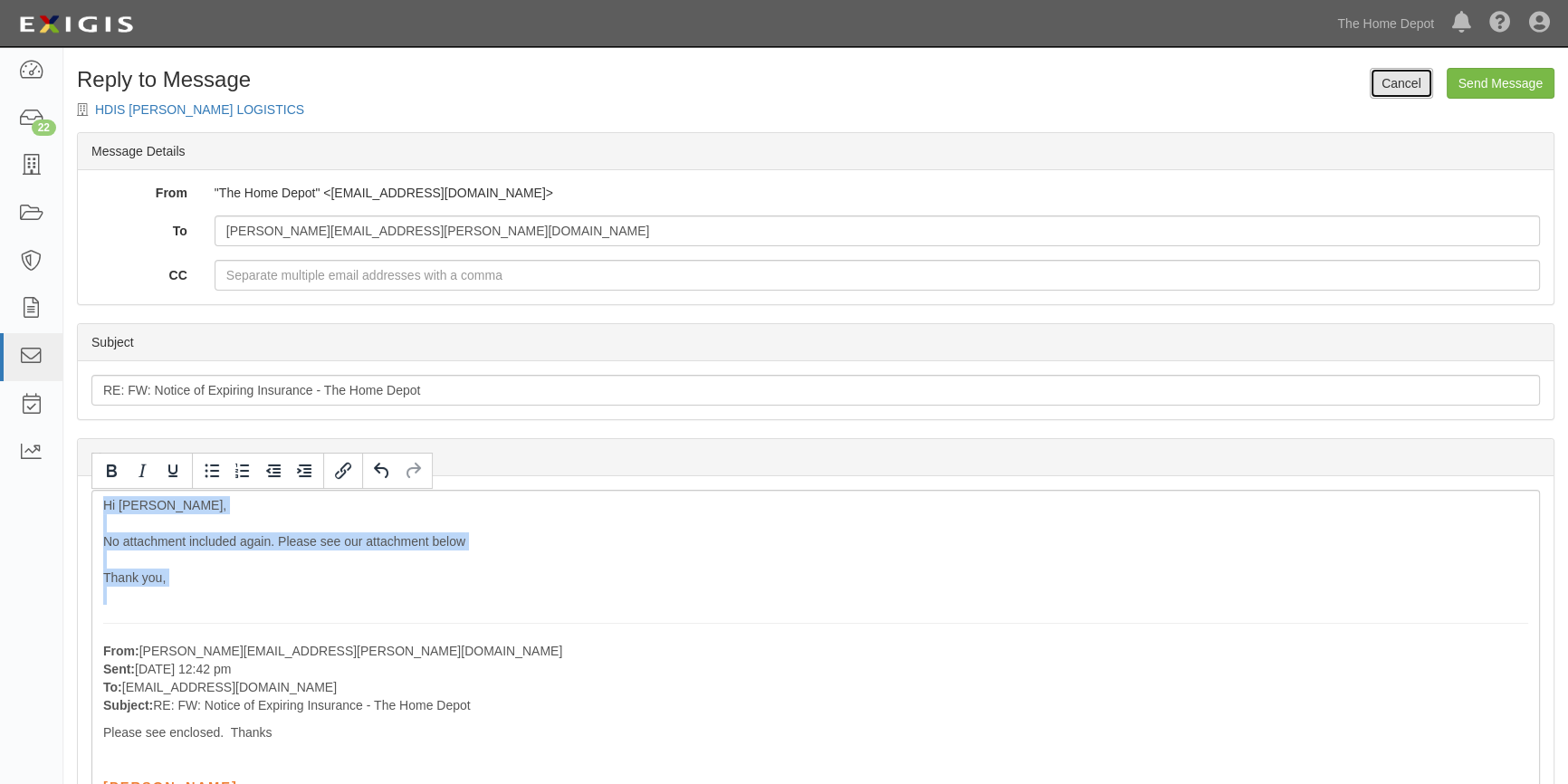
click at [1401, 75] on link "Cancel" at bounding box center [1401, 83] width 63 height 31
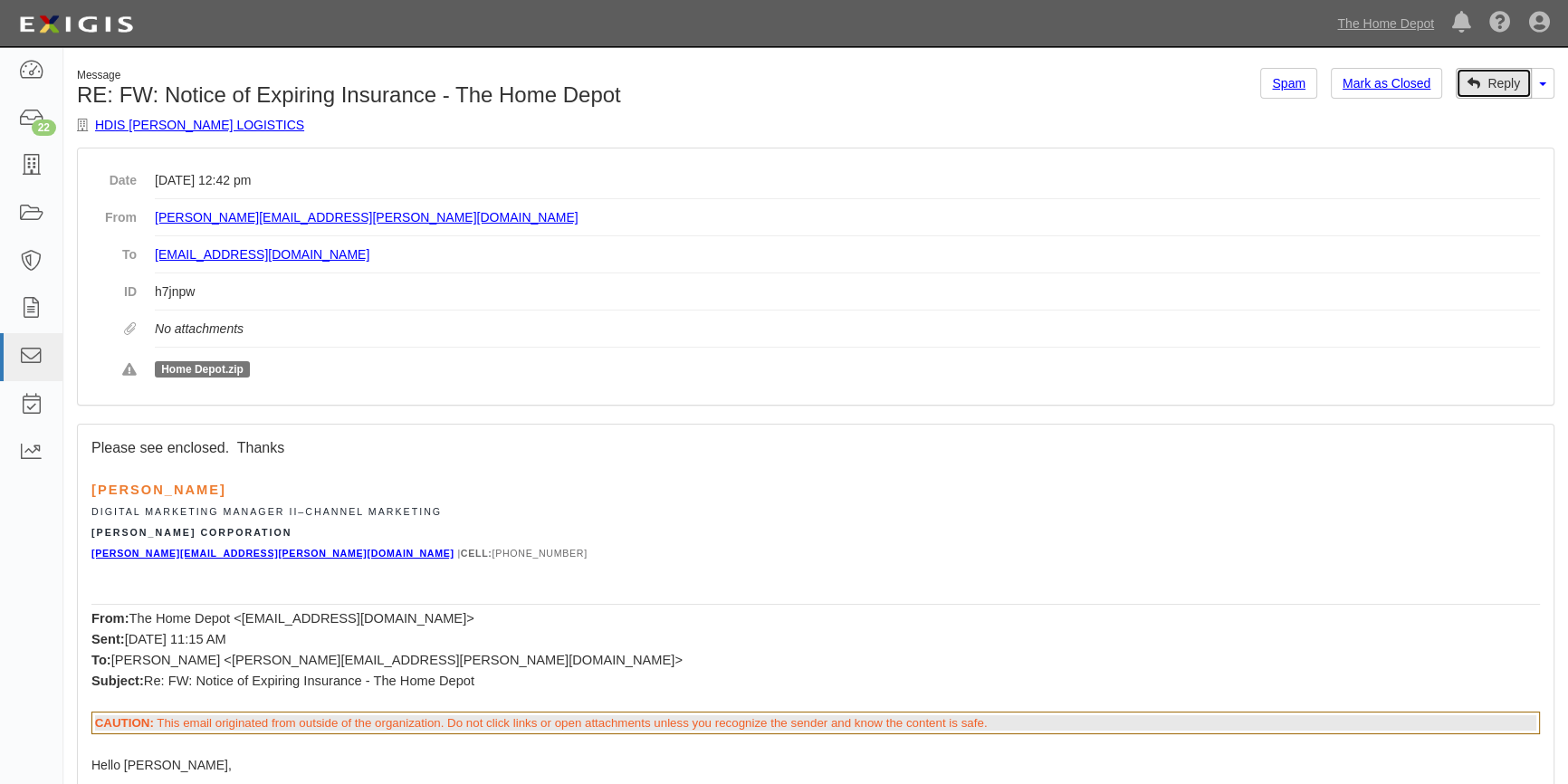
click at [1471, 84] on icon at bounding box center [1473, 84] width 13 height 13
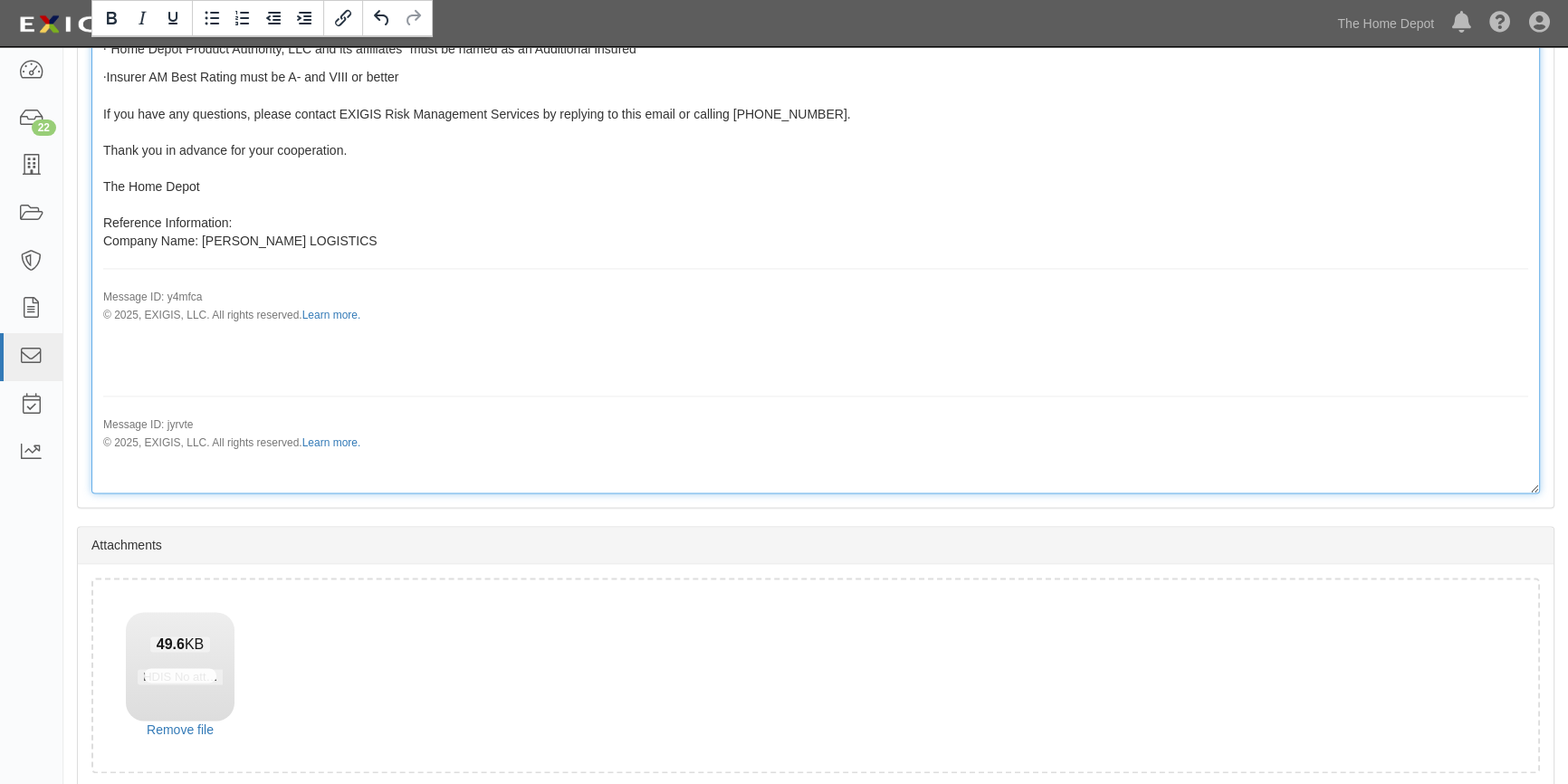
scroll to position [3295, 0]
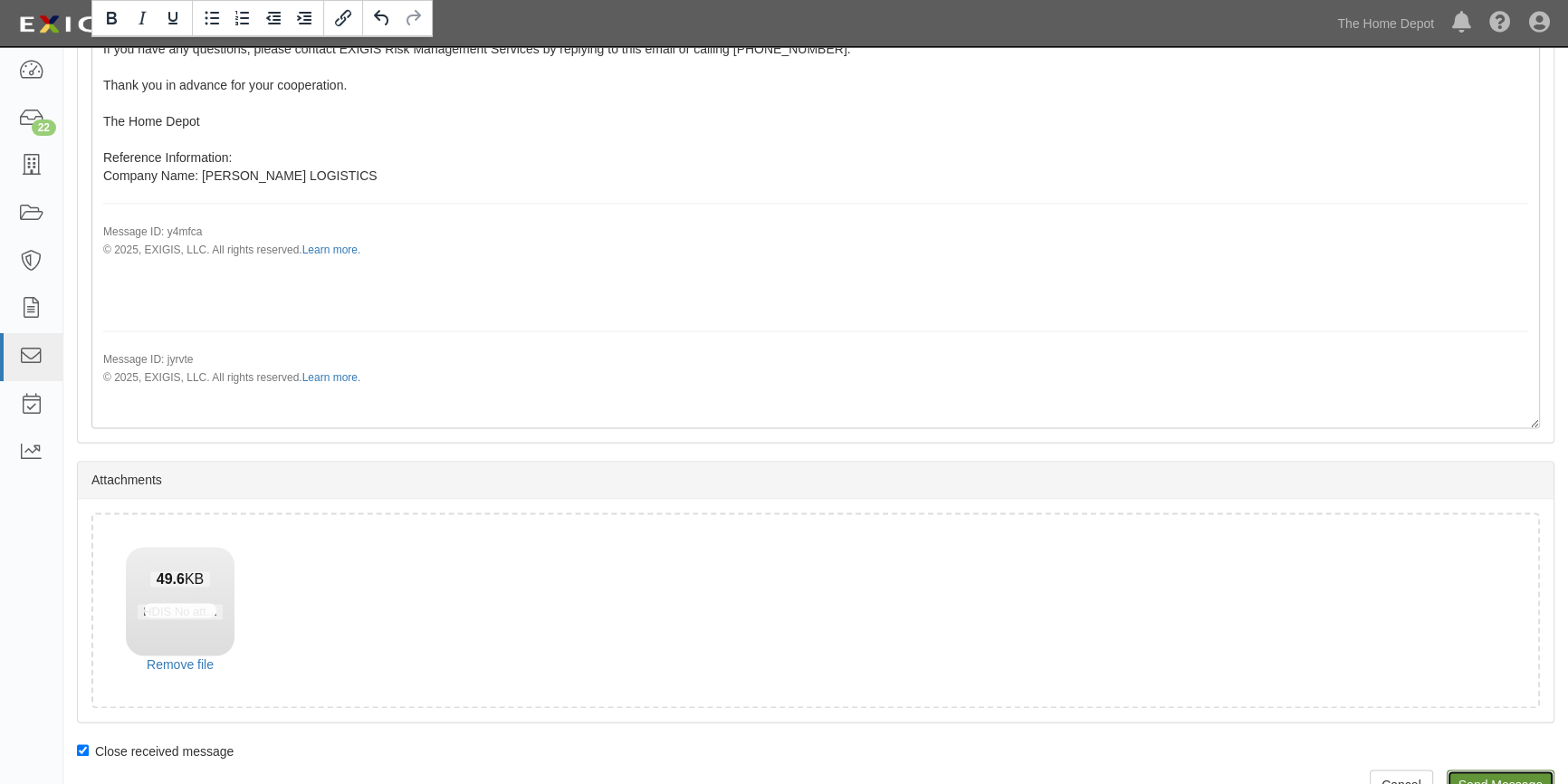
click at [1485, 769] on input "Send Message" at bounding box center [1500, 784] width 108 height 31
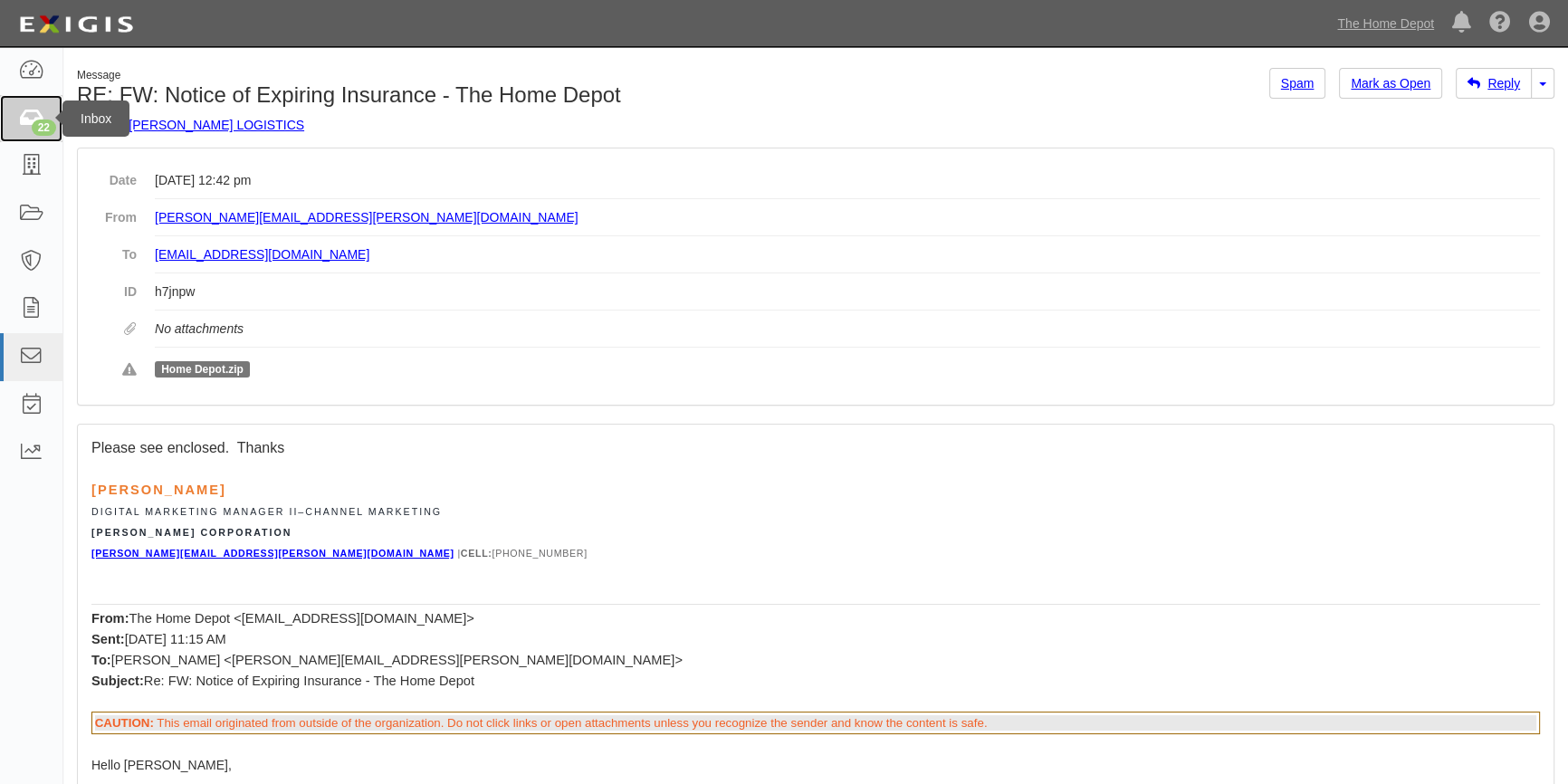
click at [29, 120] on icon at bounding box center [31, 118] width 26 height 21
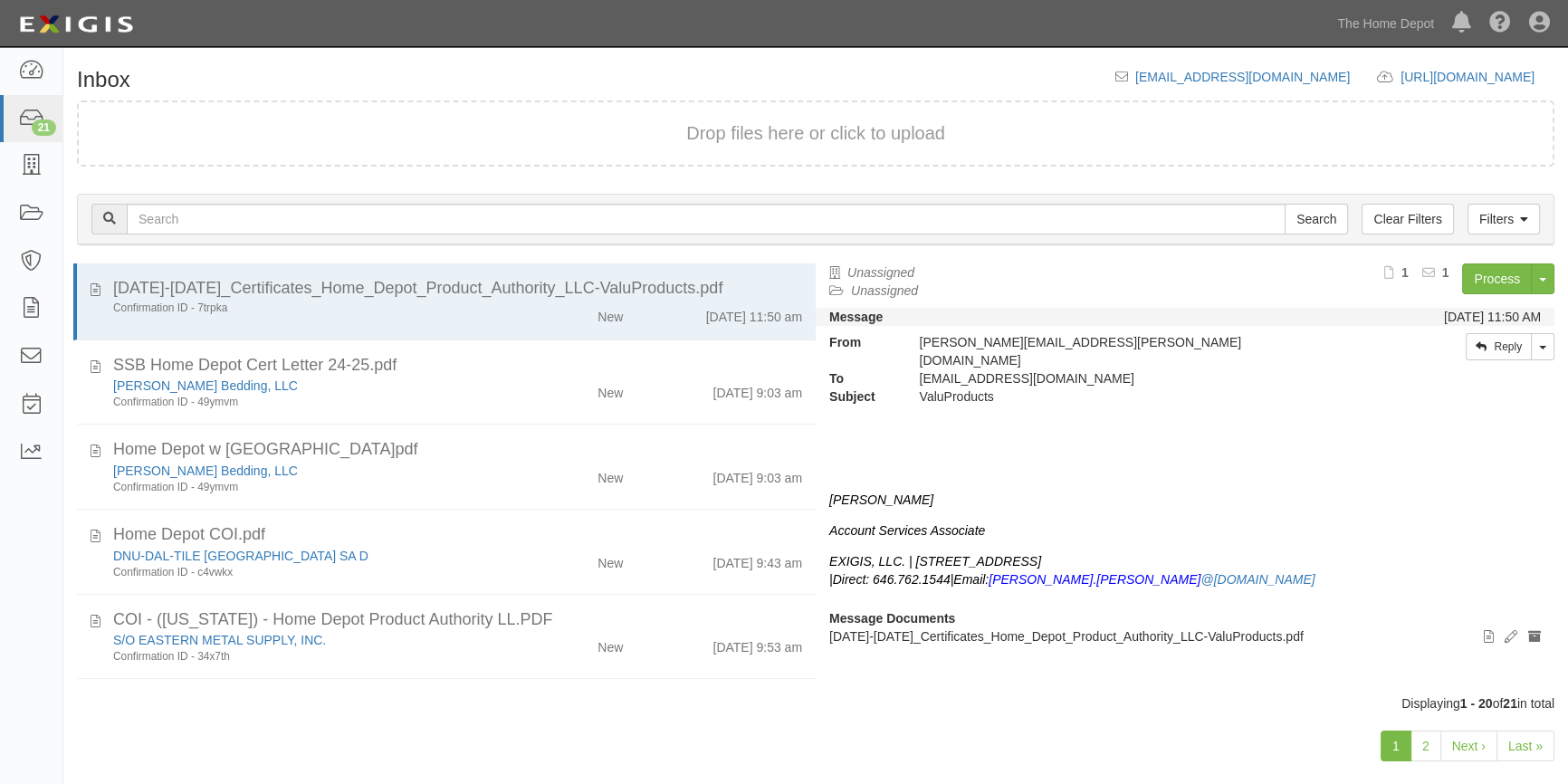
click at [1412, 749] on link "1" at bounding box center [1395, 745] width 31 height 31
click at [1423, 749] on link "2" at bounding box center [1426, 745] width 31 height 31
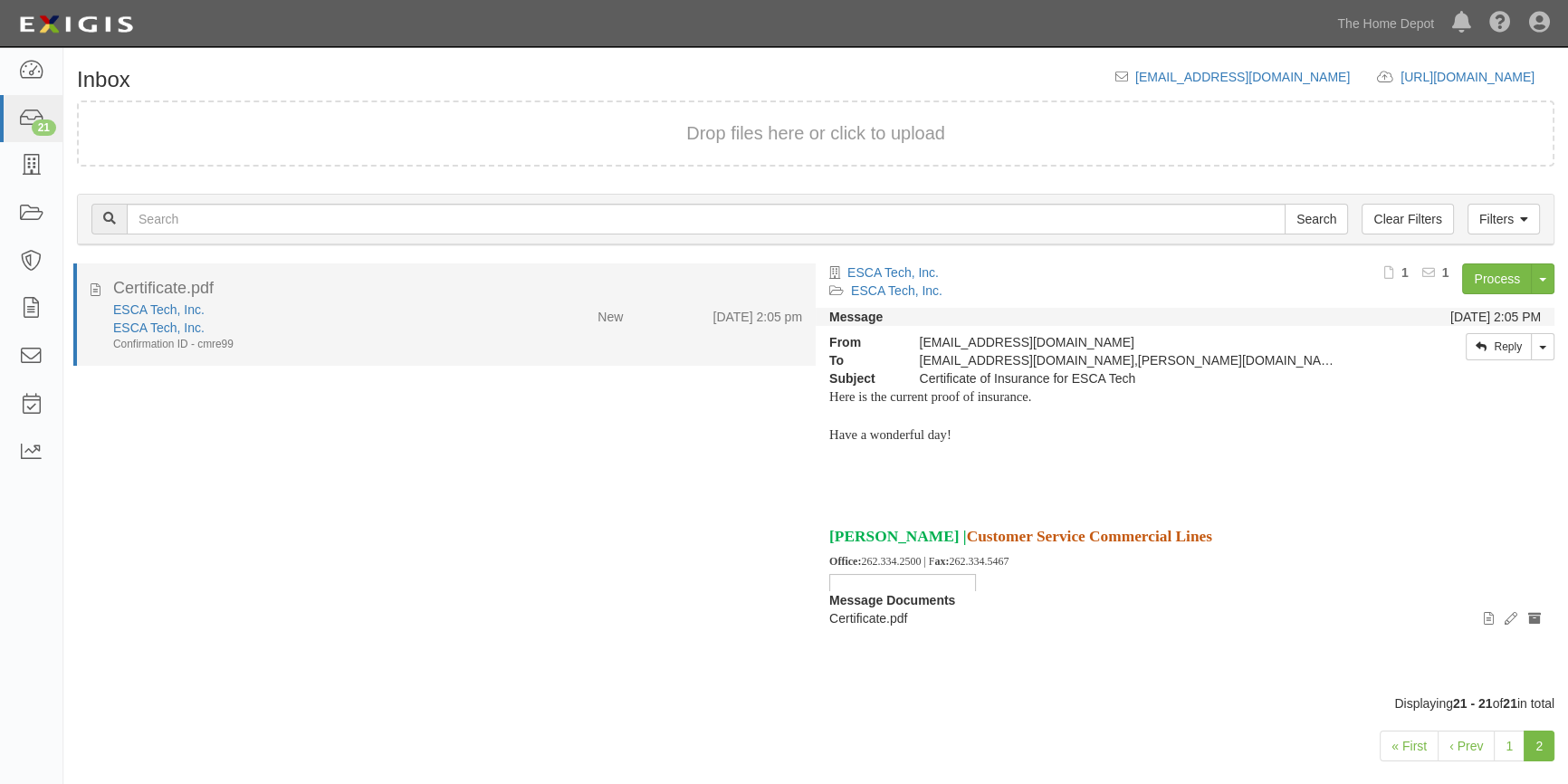
click at [552, 344] on div "ESCA Tech, Inc. ESCA Tech, Inc. Confirmation ID - cmre99 New [DATE] 2:05 pm" at bounding box center [457, 326] width 716 height 51
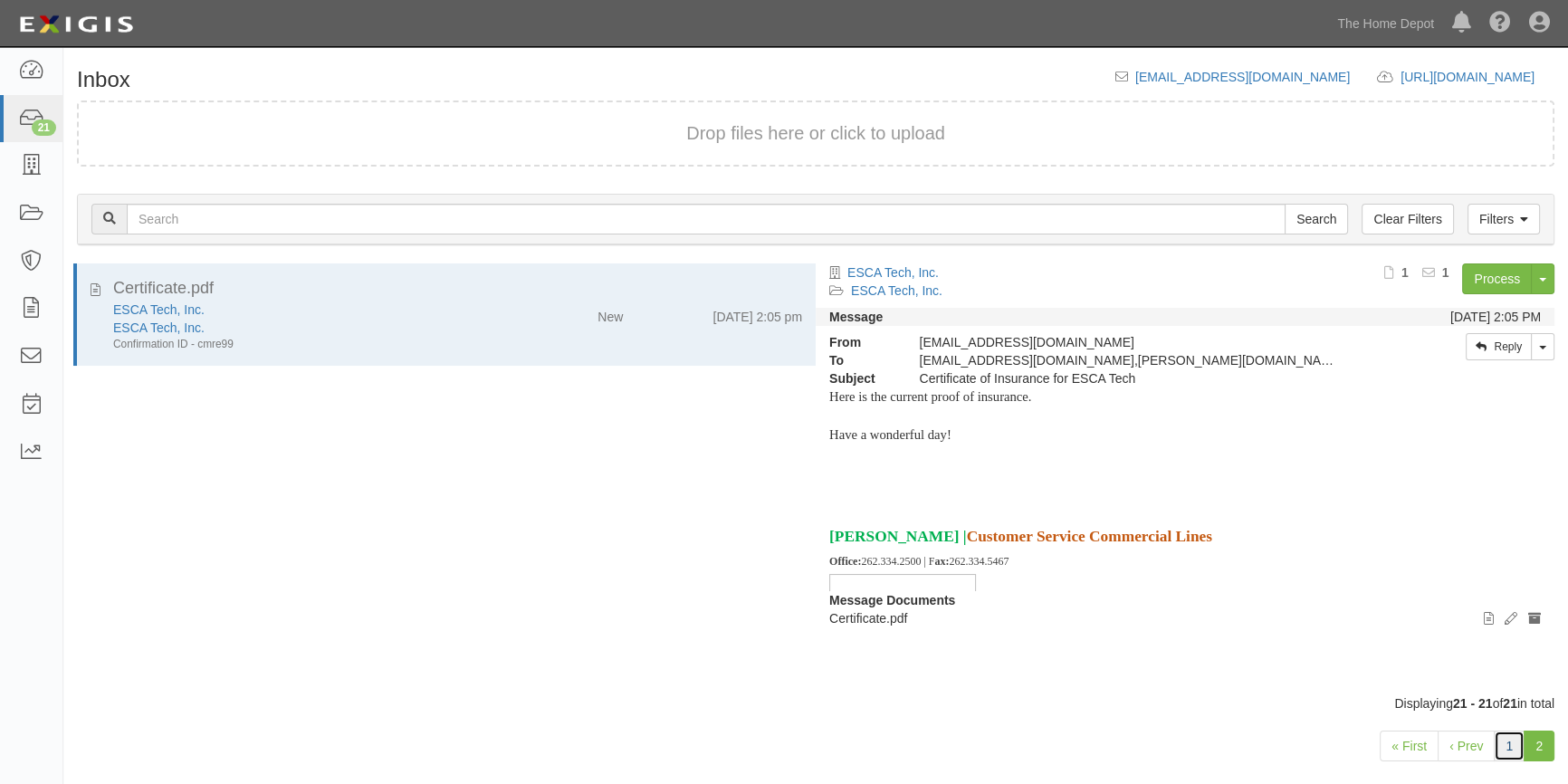
click at [1514, 746] on link "1" at bounding box center [1509, 745] width 31 height 31
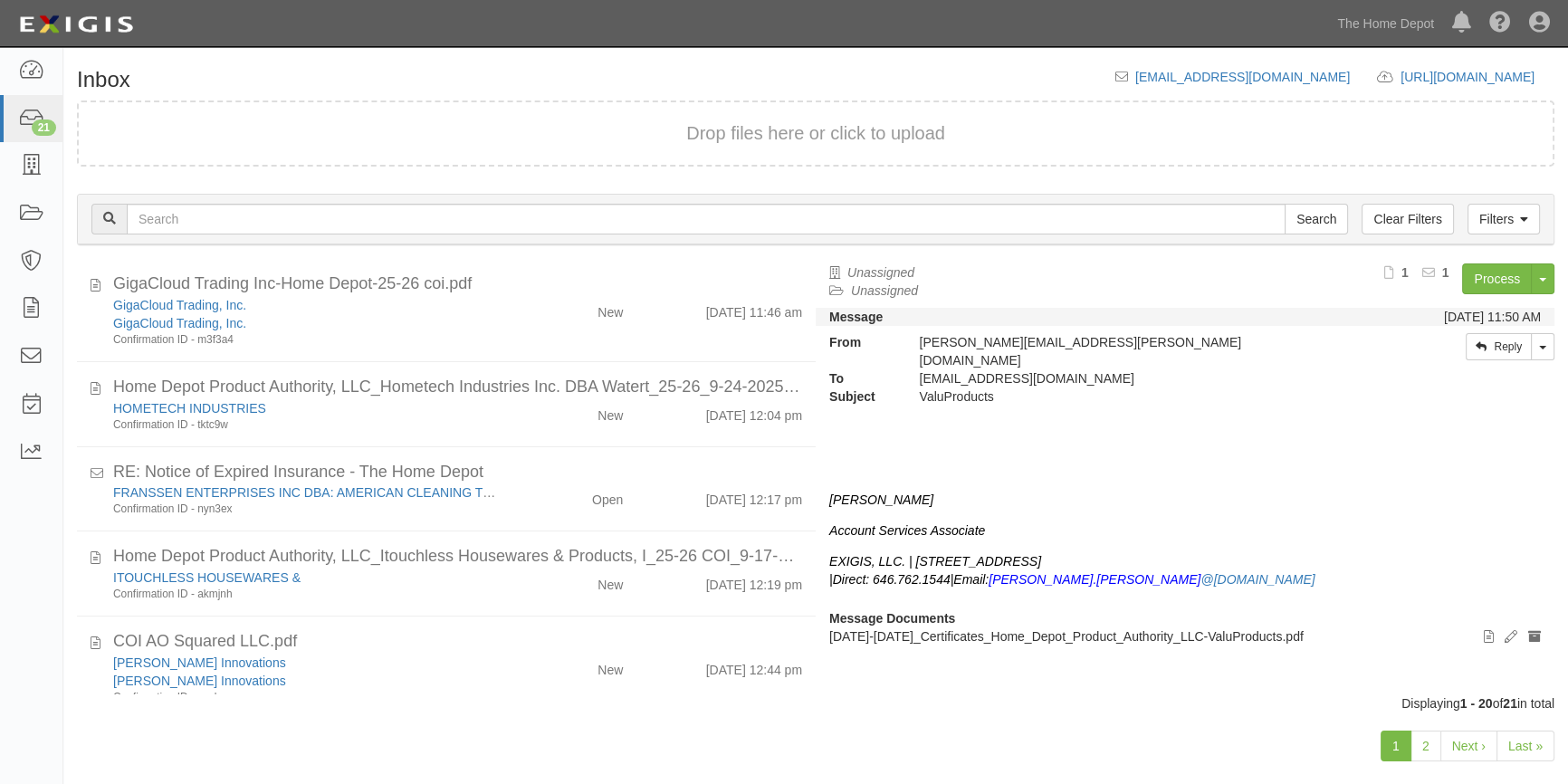
scroll to position [1023, 0]
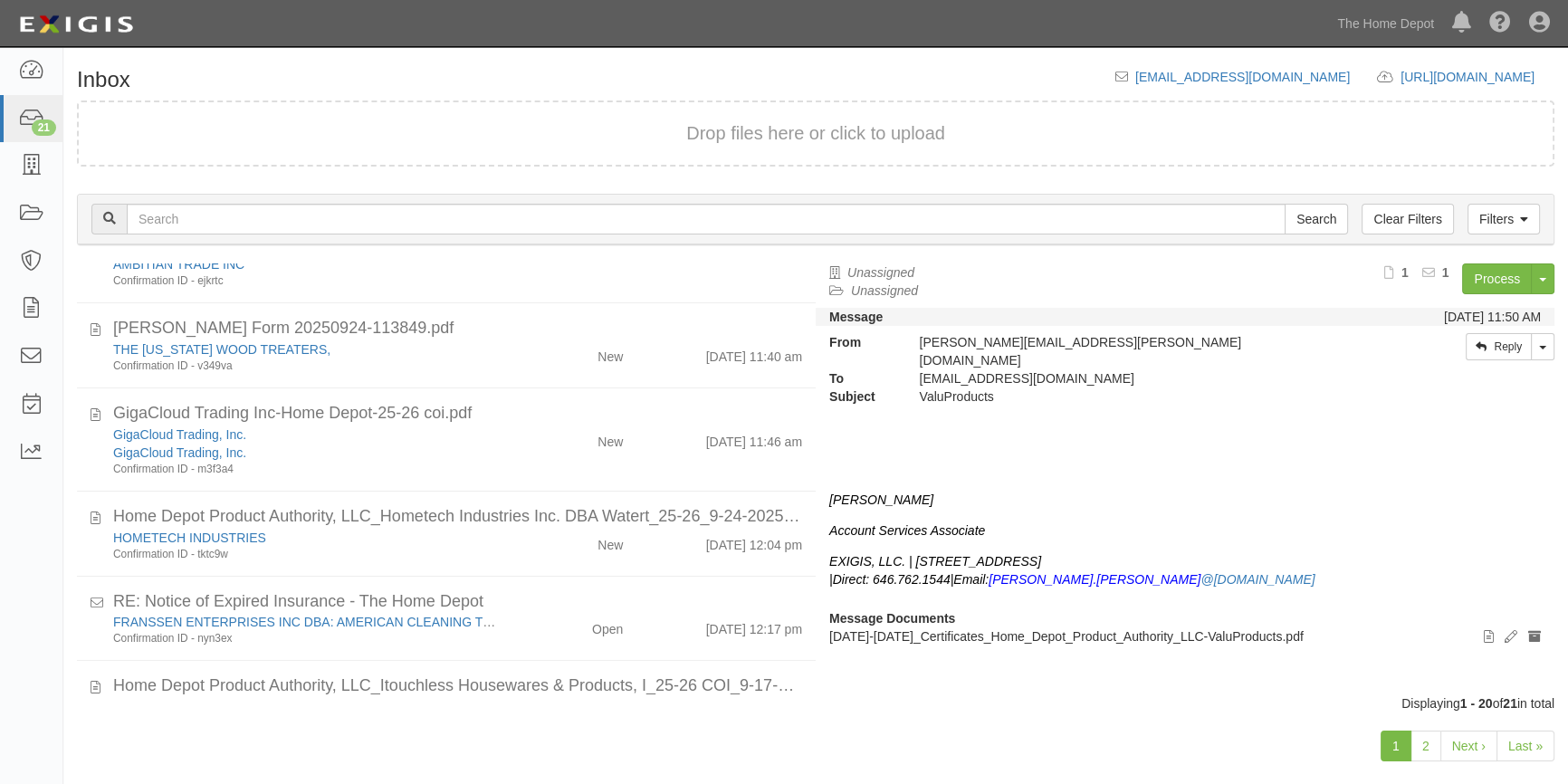
click at [1028, 501] on div "[PERSON_NAME] Account Services Associate EXIGIS, LLC. | [STREET_ADDRESS] |Direc…" at bounding box center [1185, 522] width 711 height 193
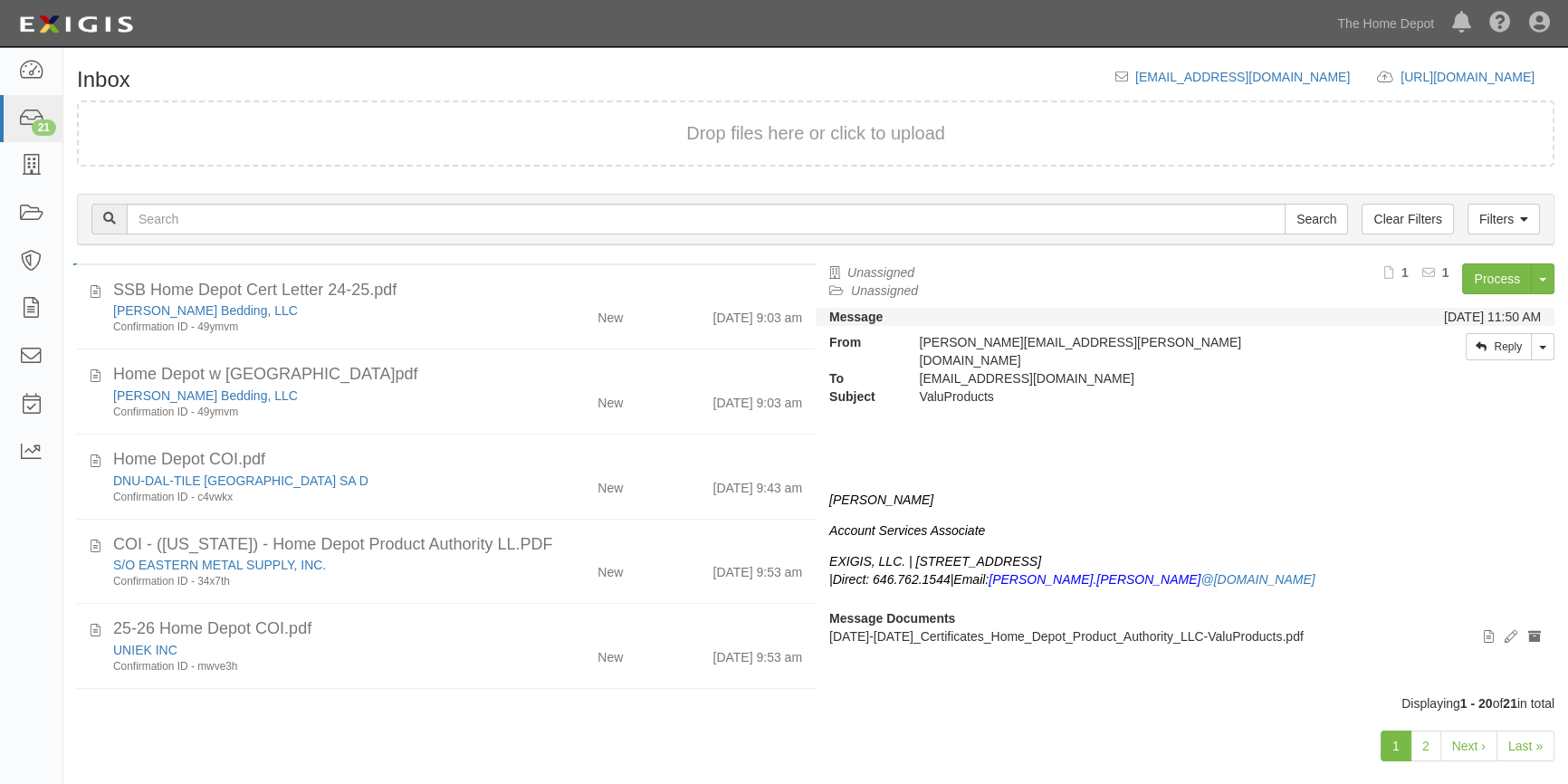
scroll to position [0, 0]
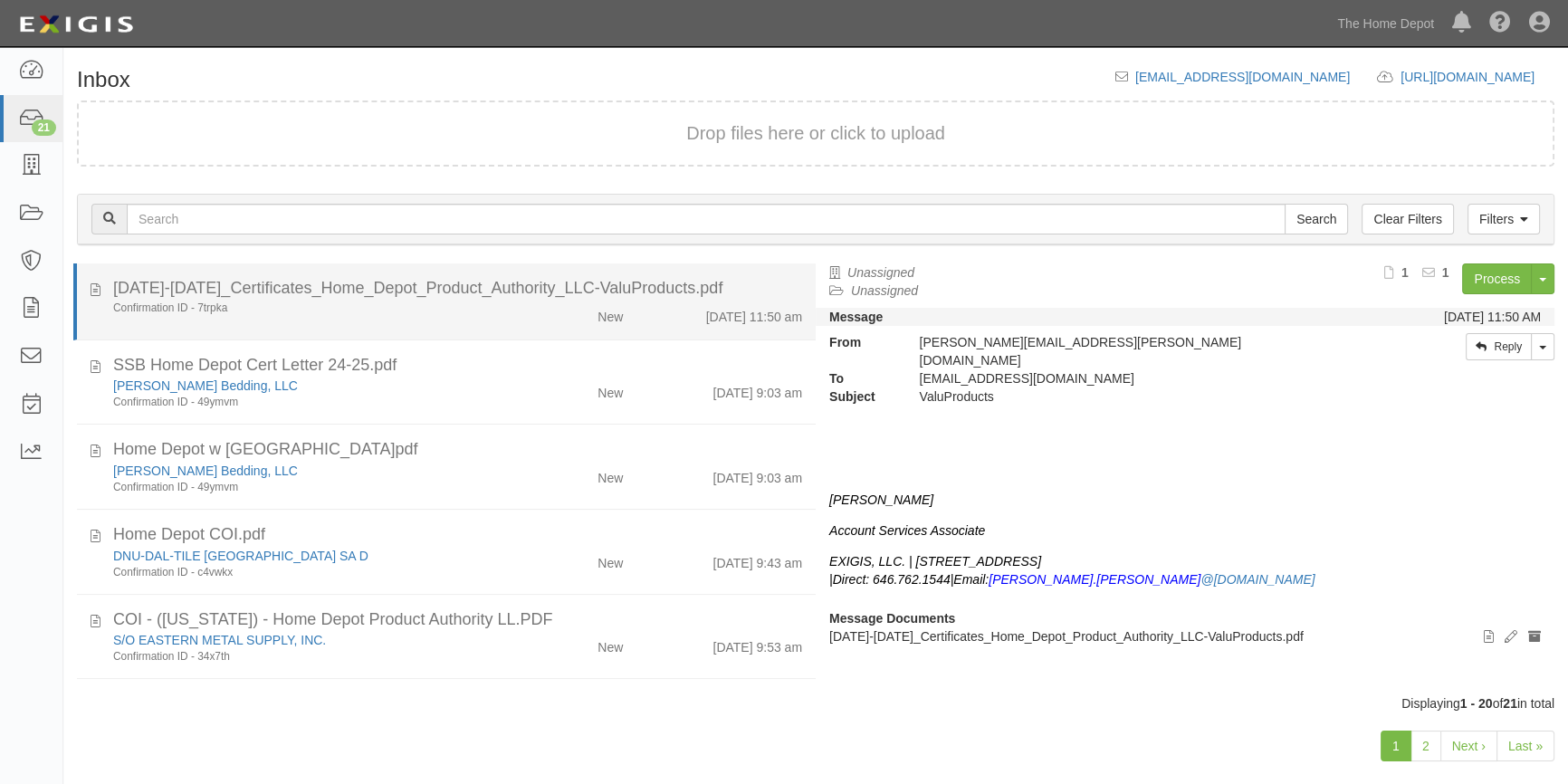
click at [568, 324] on div "New" at bounding box center [576, 313] width 120 height 26
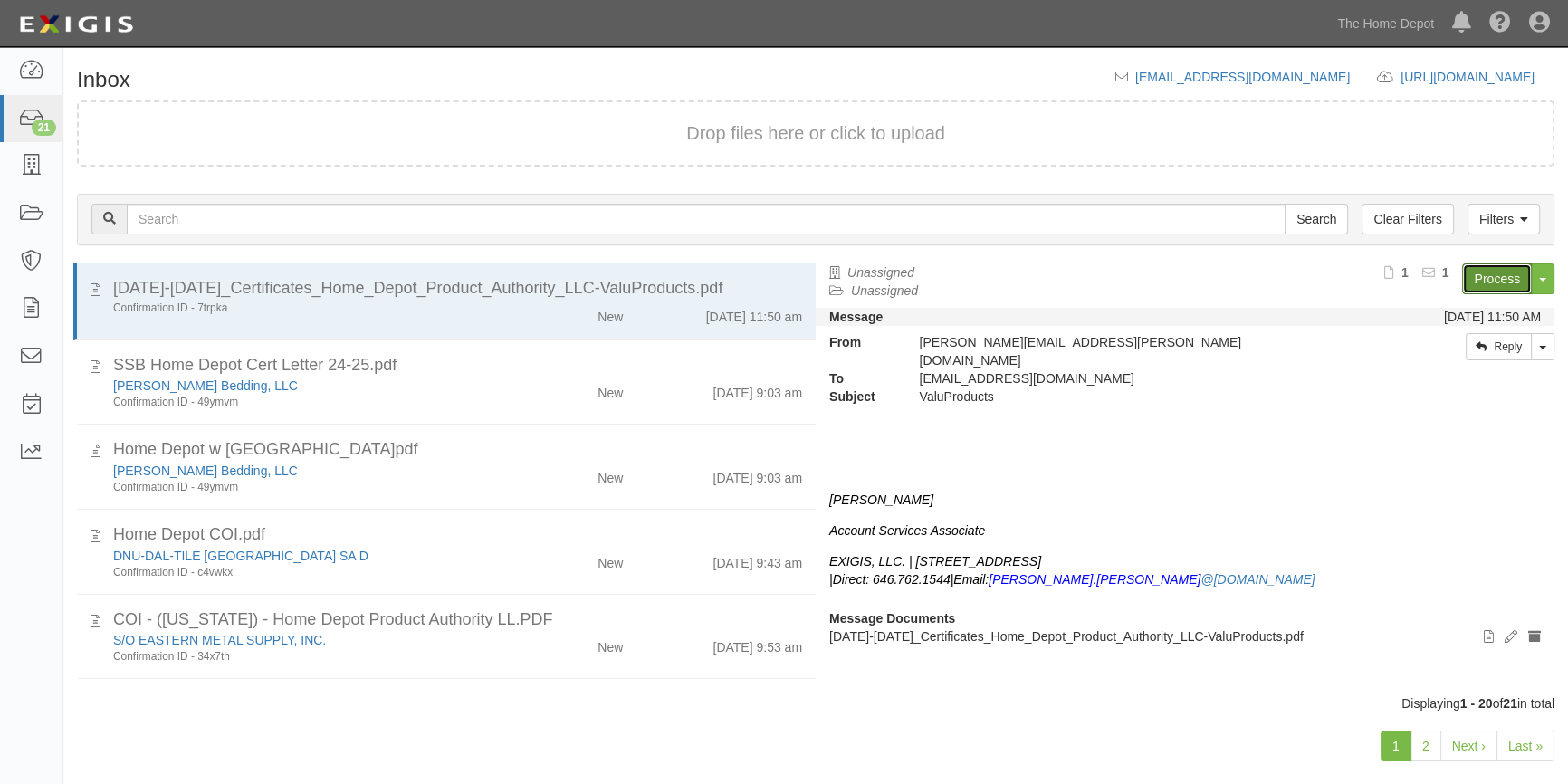
click at [1491, 270] on link "Process" at bounding box center [1497, 278] width 70 height 31
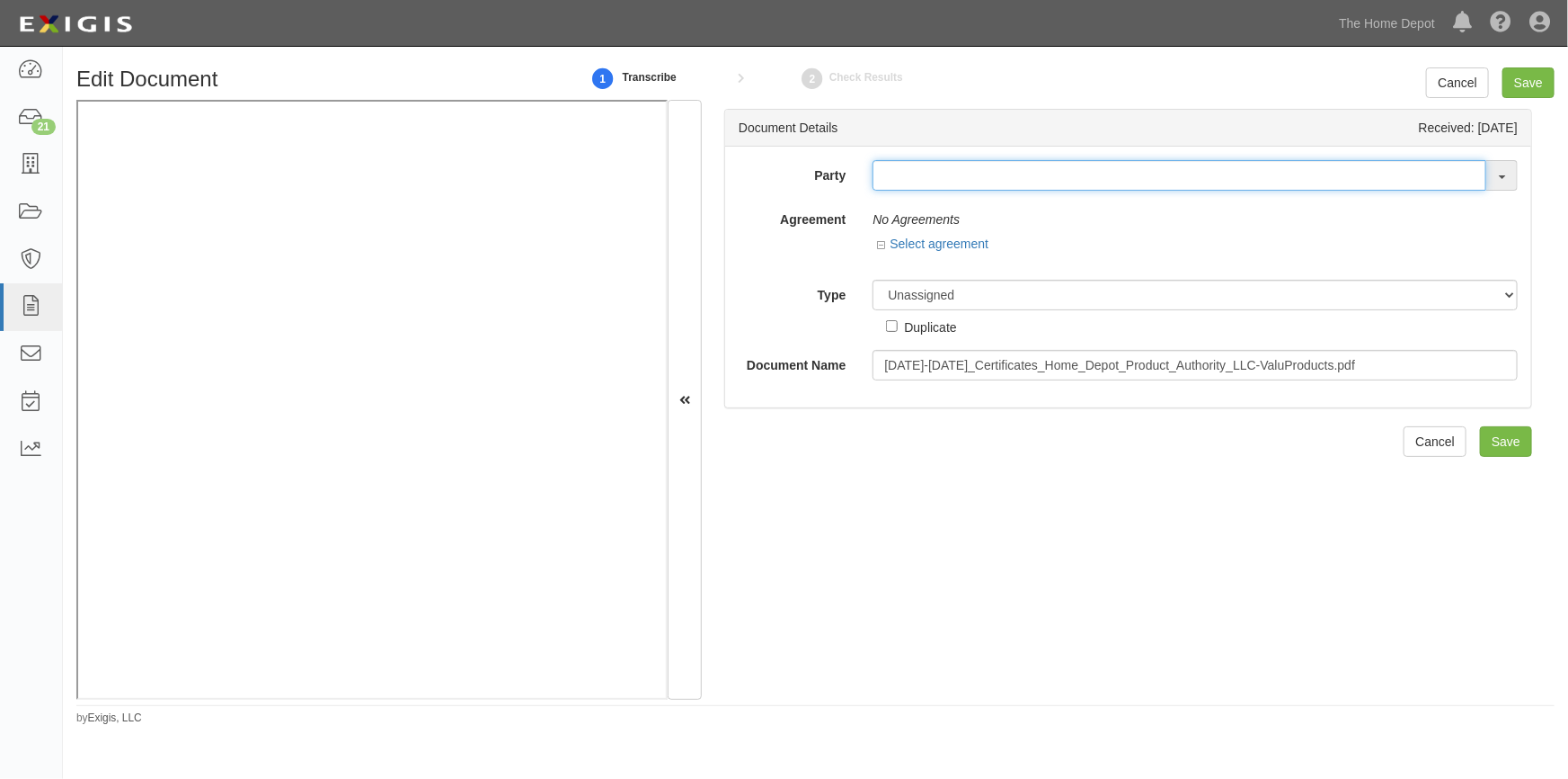
click at [885, 180] on input "text" at bounding box center [1180, 175] width 614 height 30
type input "v"
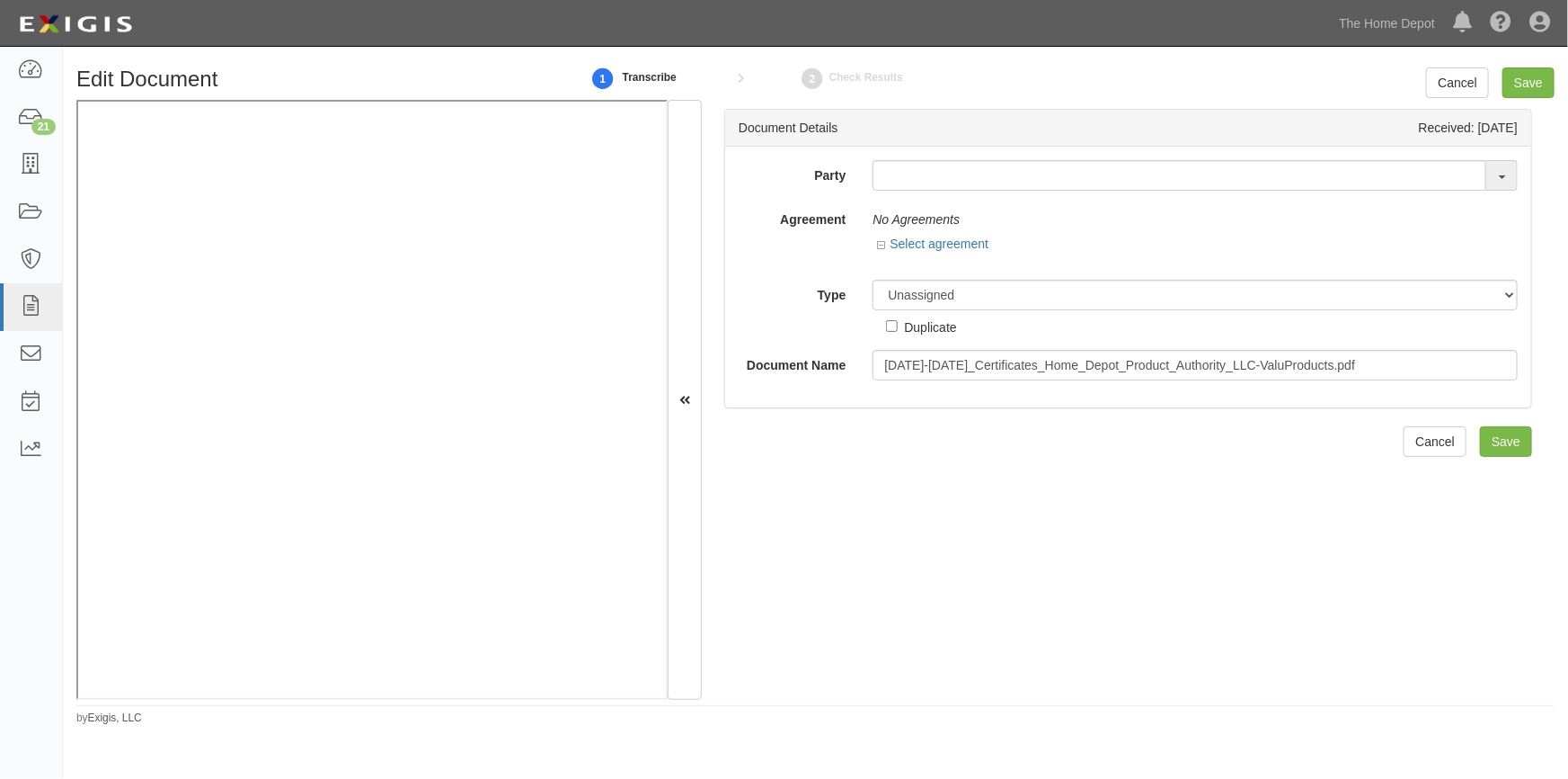
click at [1275, 665] on div "Document Details Received: 09/19/2025 Party 1 0 0 0 5 7 6 8 6 8 O n t a r i o I…" at bounding box center [1129, 399] width 853 height 599
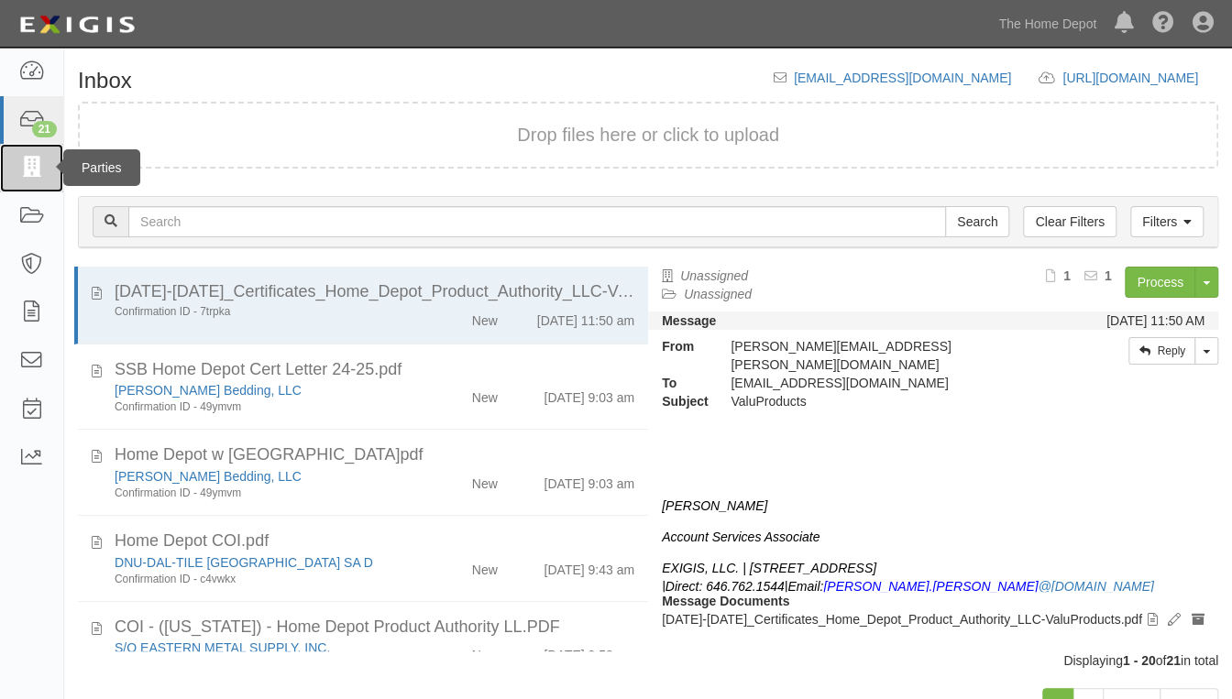
click at [36, 165] on icon at bounding box center [31, 168] width 26 height 21
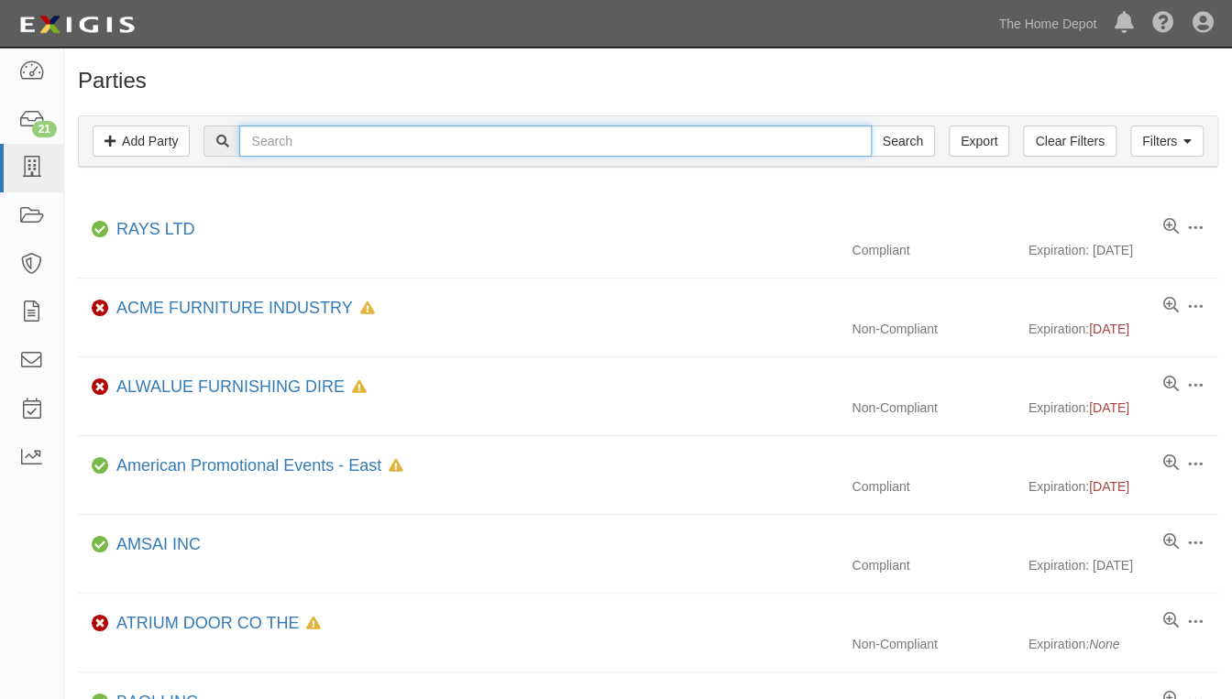
click at [298, 149] on input "text" at bounding box center [554, 141] width 631 height 31
type input "value prod"
click at [871, 126] on input "Search" at bounding box center [903, 141] width 64 height 31
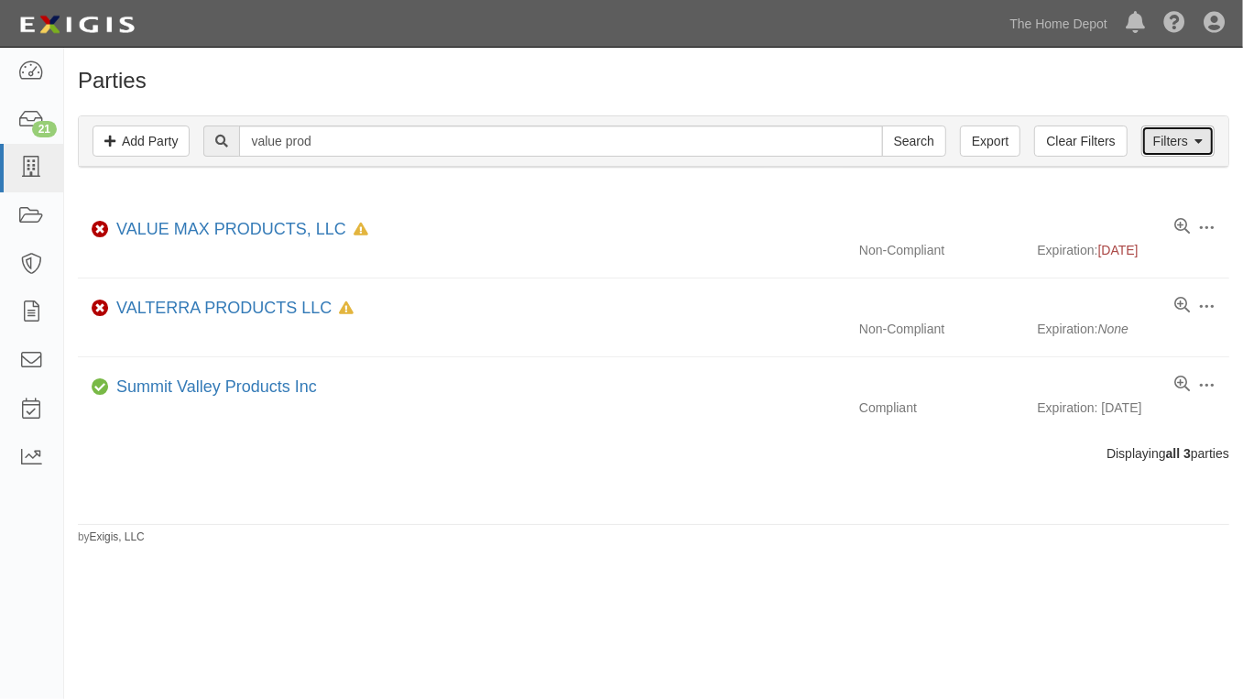
click at [1171, 153] on link "Filters" at bounding box center [1178, 141] width 73 height 31
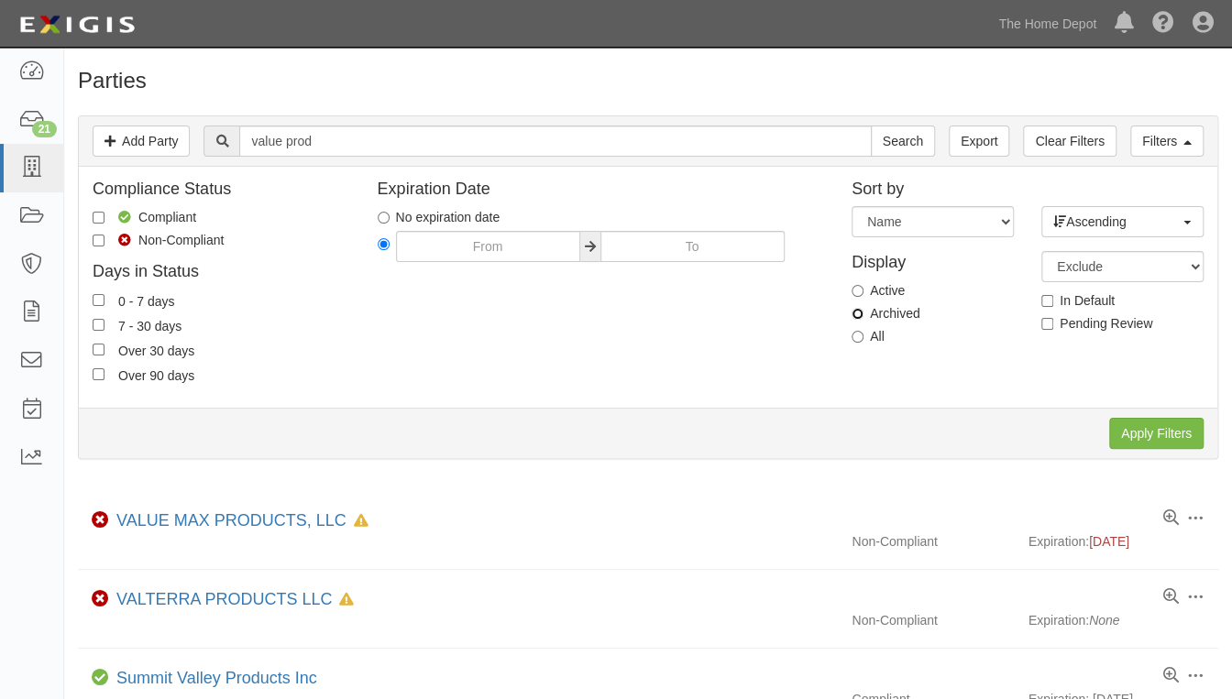
click at [859, 313] on input "Archived" at bounding box center [857, 314] width 12 height 12
radio input "true"
click at [1124, 424] on input "Apply Filters" at bounding box center [1156, 433] width 94 height 31
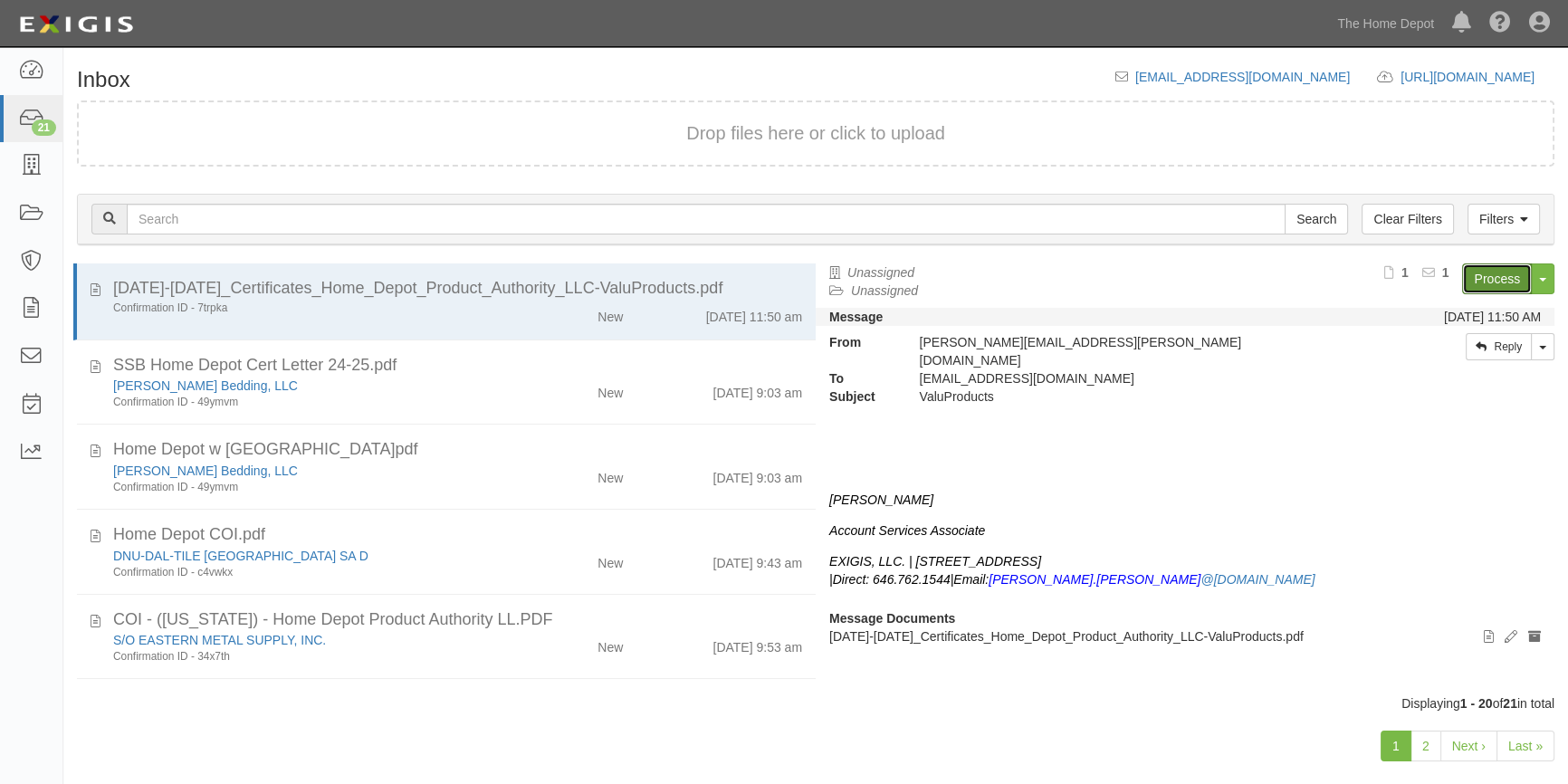
click at [1480, 281] on link "Process" at bounding box center [1497, 278] width 70 height 31
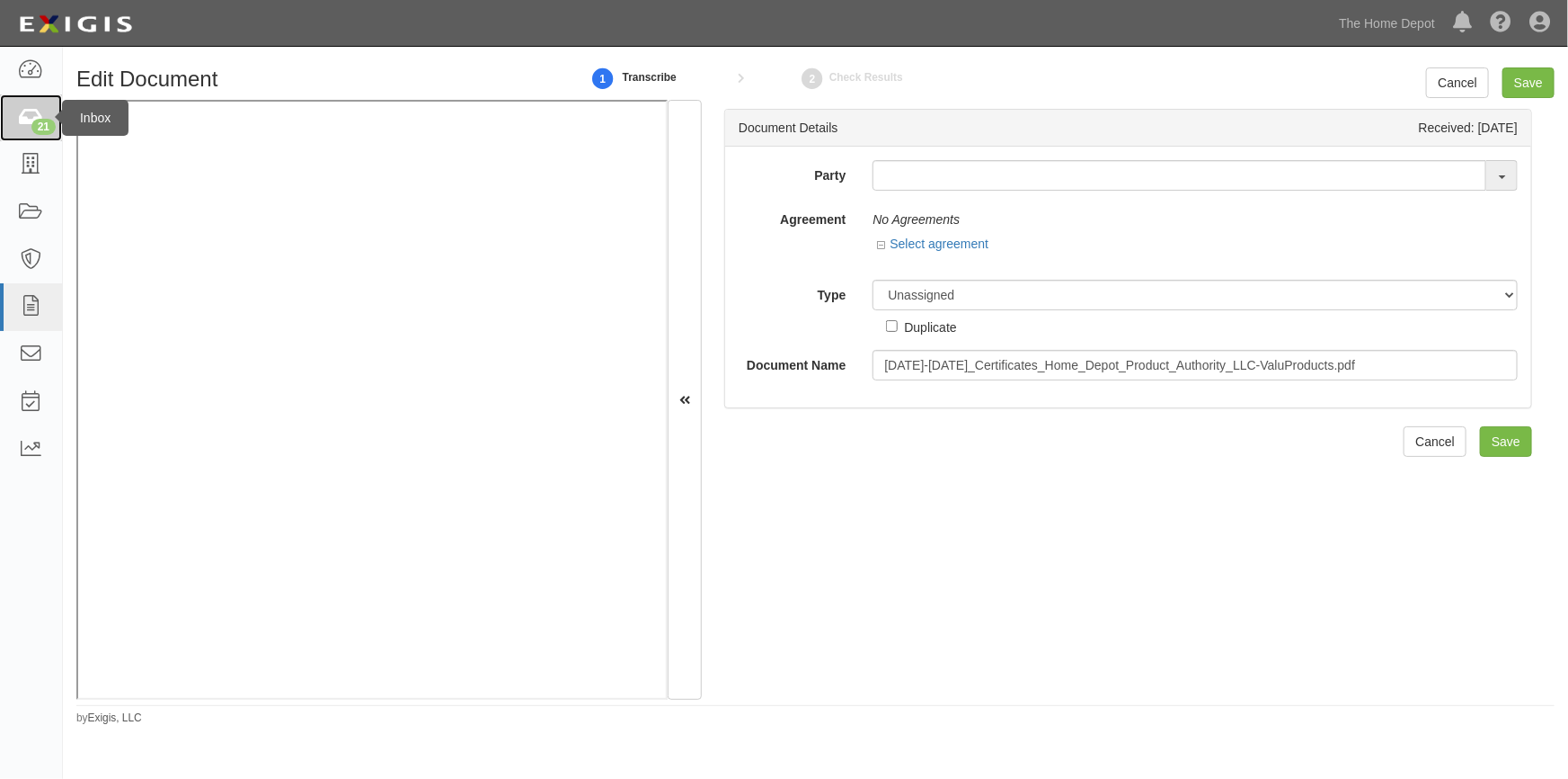
click at [21, 116] on icon at bounding box center [30, 118] width 25 height 21
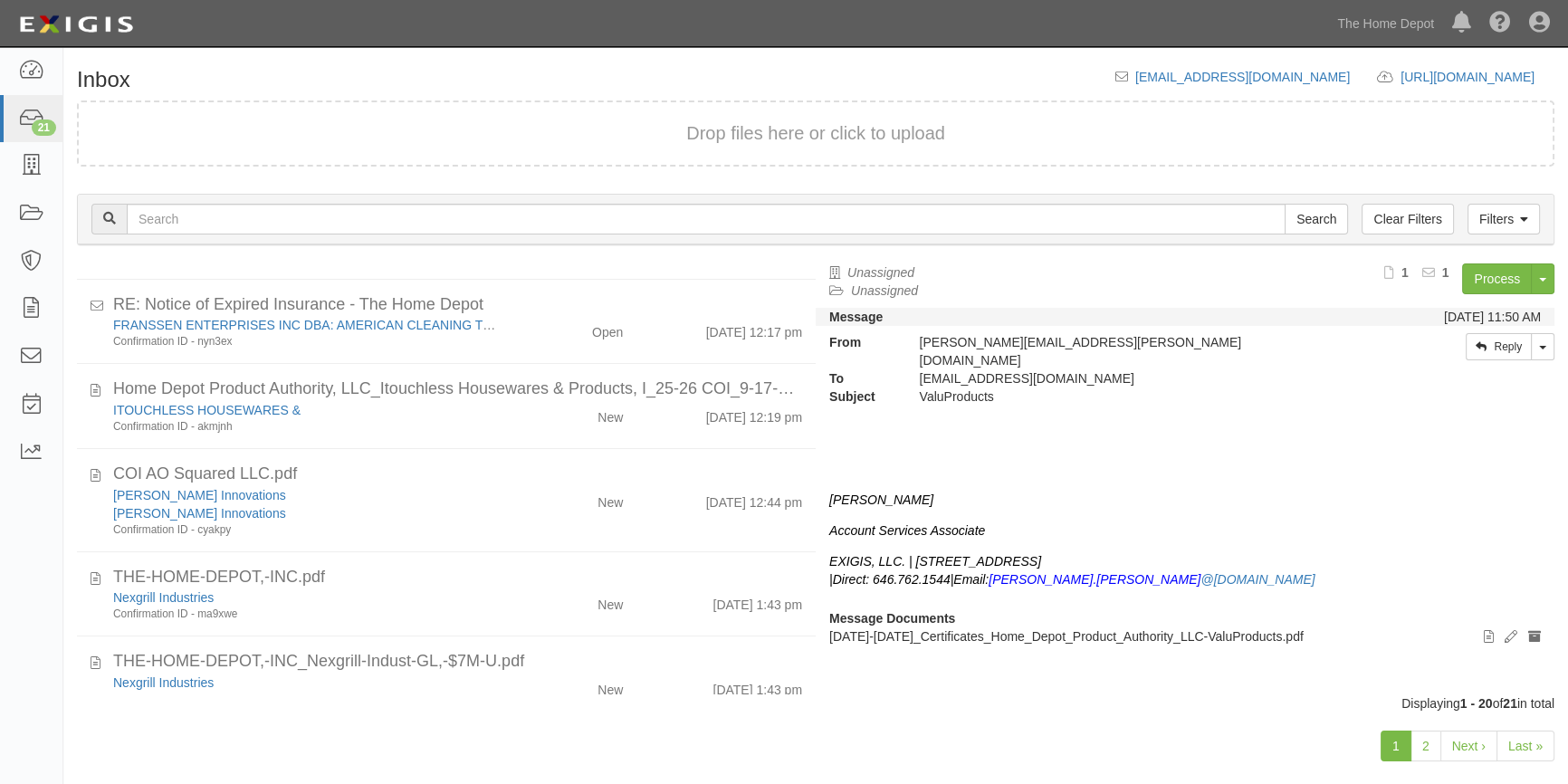
scroll to position [1353, 0]
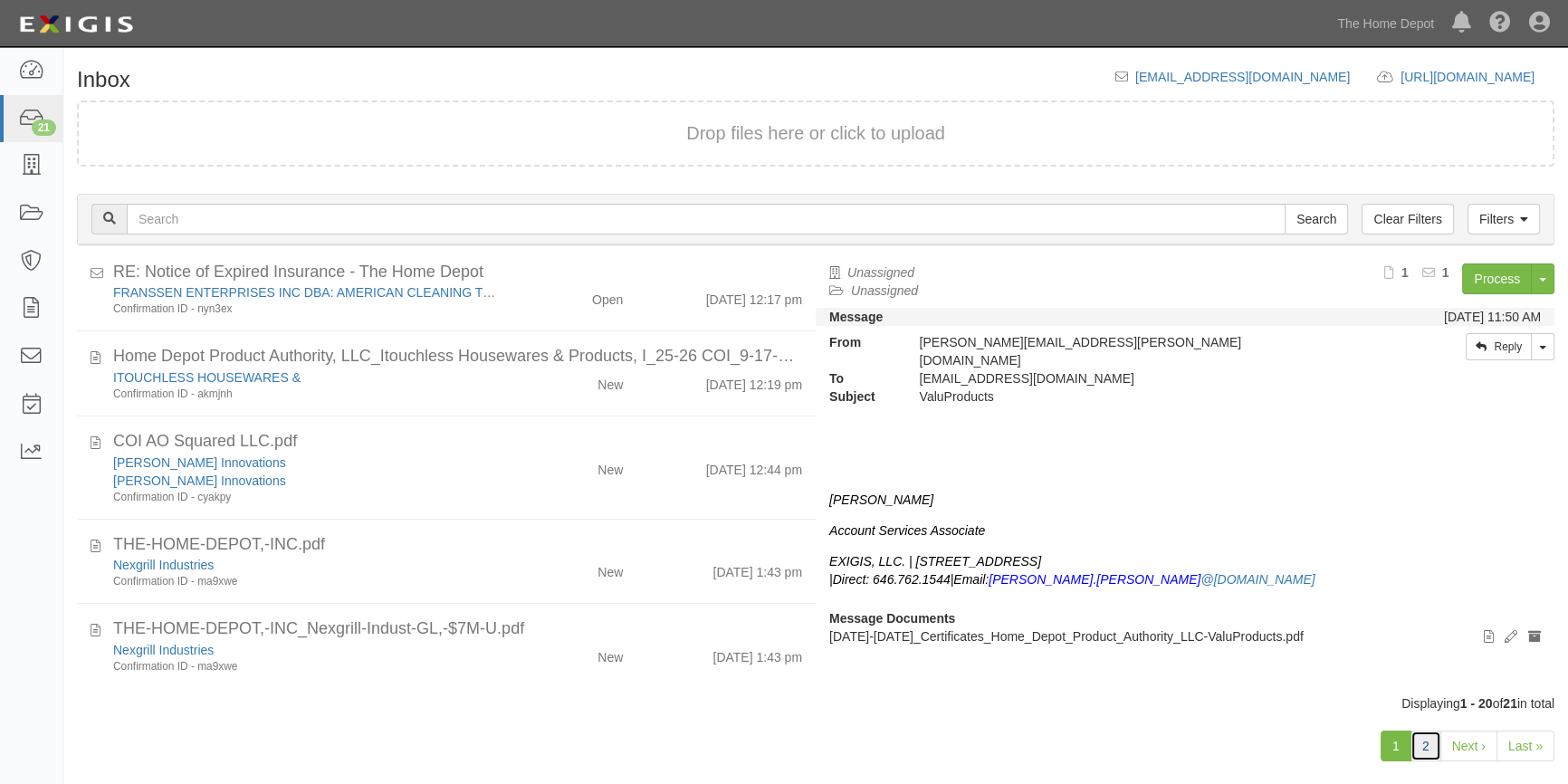
click at [1430, 748] on link "2" at bounding box center [1426, 745] width 31 height 31
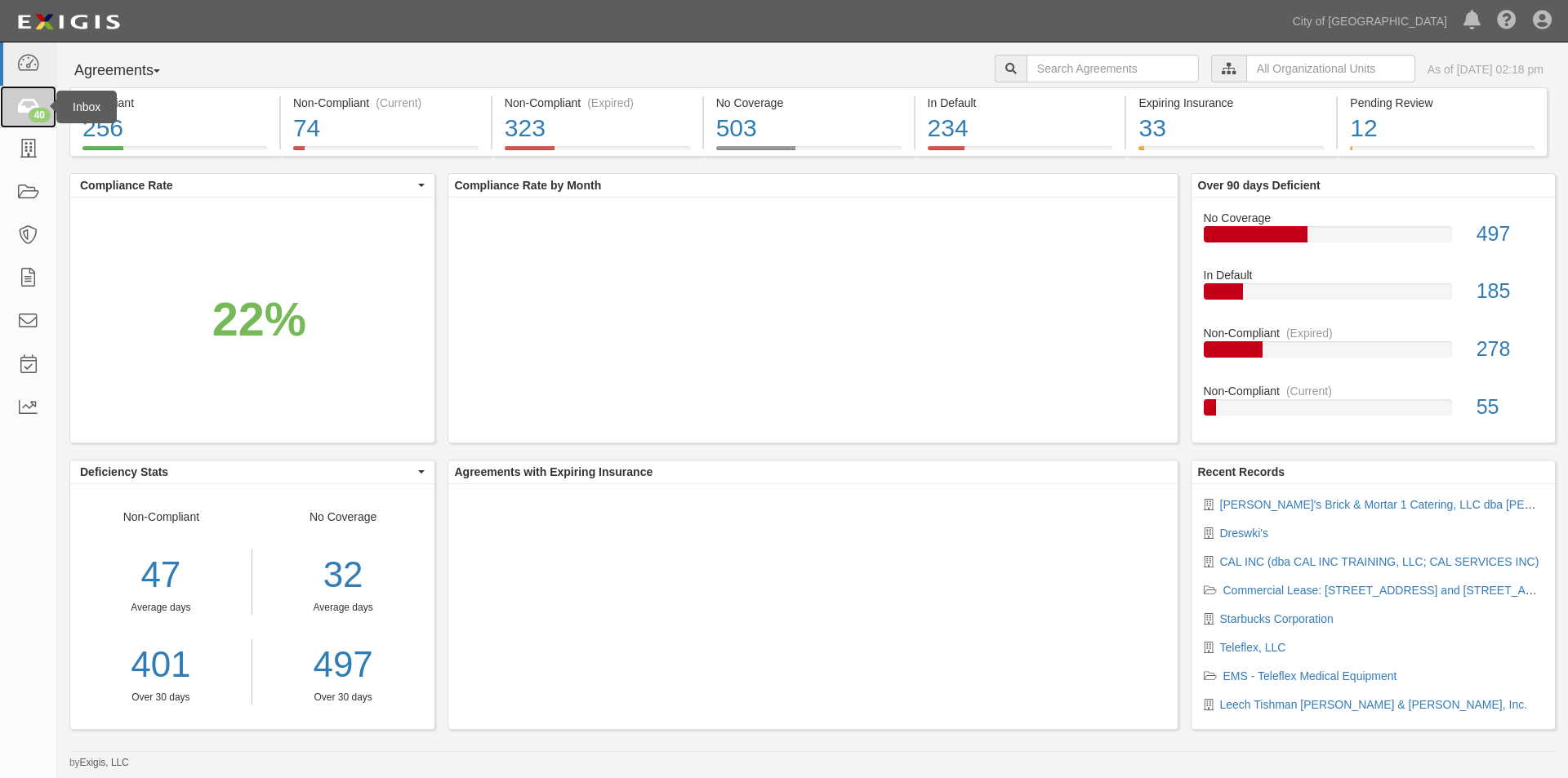
click at [37, 108] on div "40" at bounding box center [39, 115] width 22 height 14
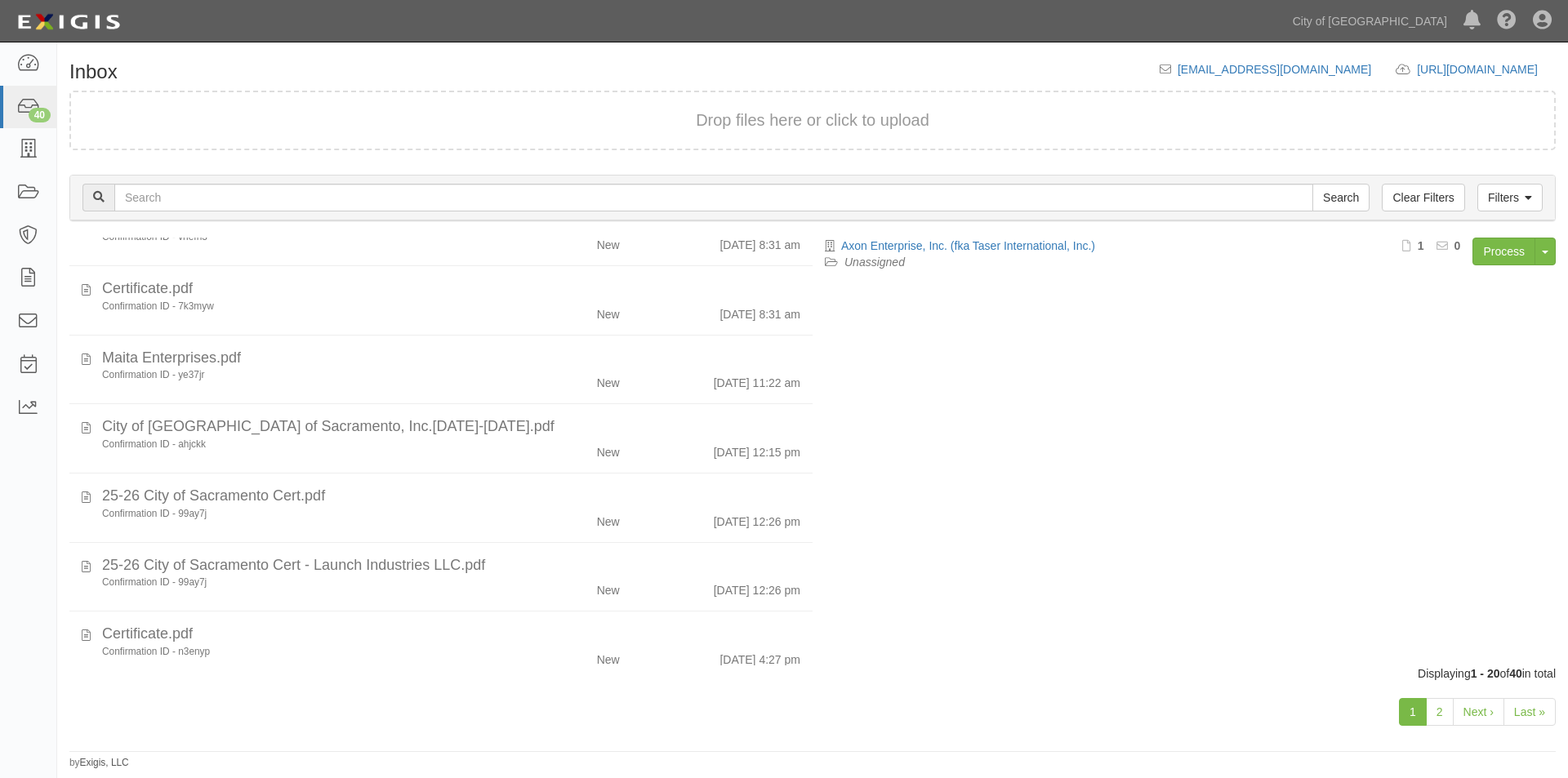
scroll to position [987, 0]
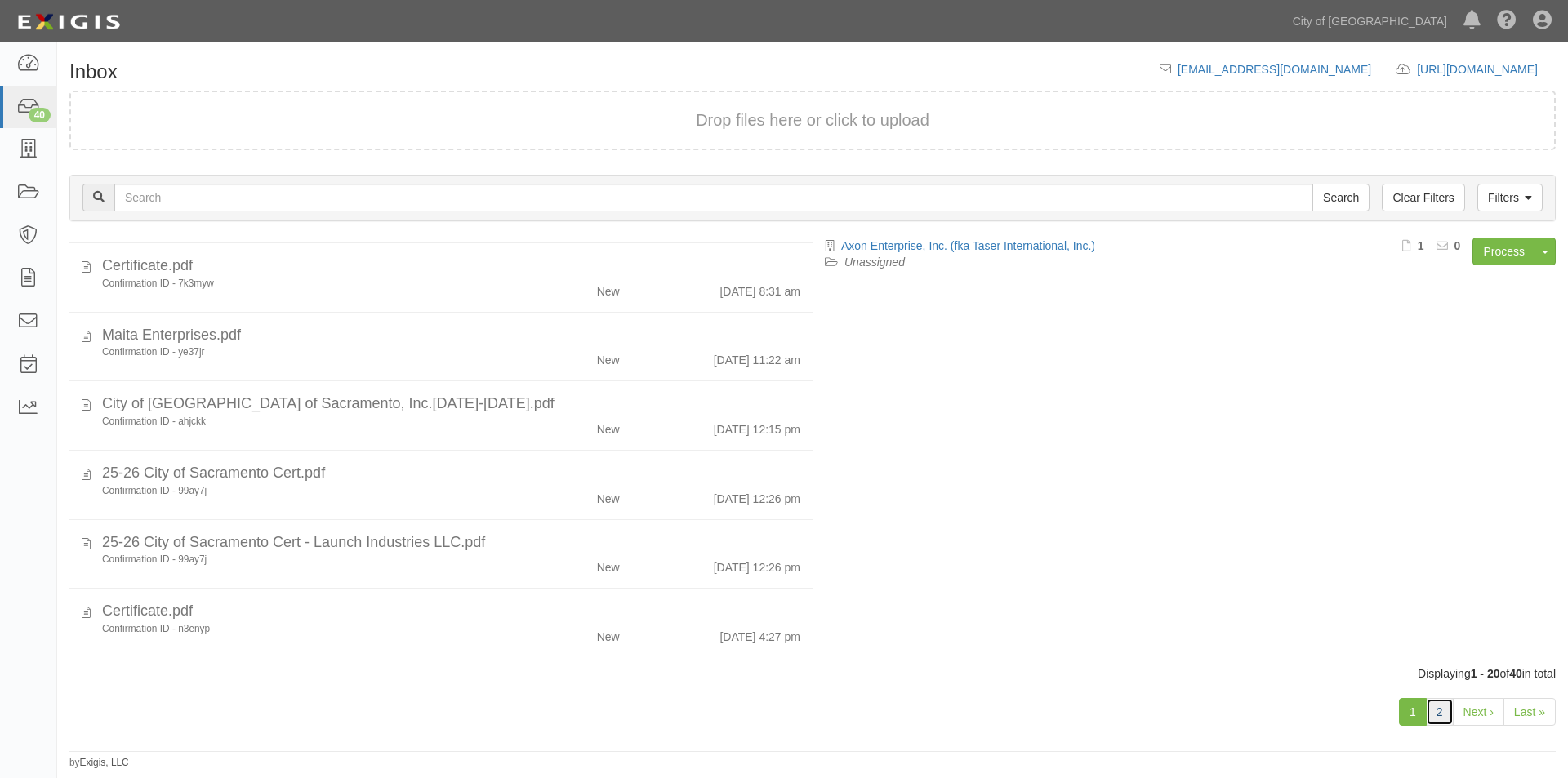
click at [1448, 715] on link "2" at bounding box center [1440, 711] width 28 height 28
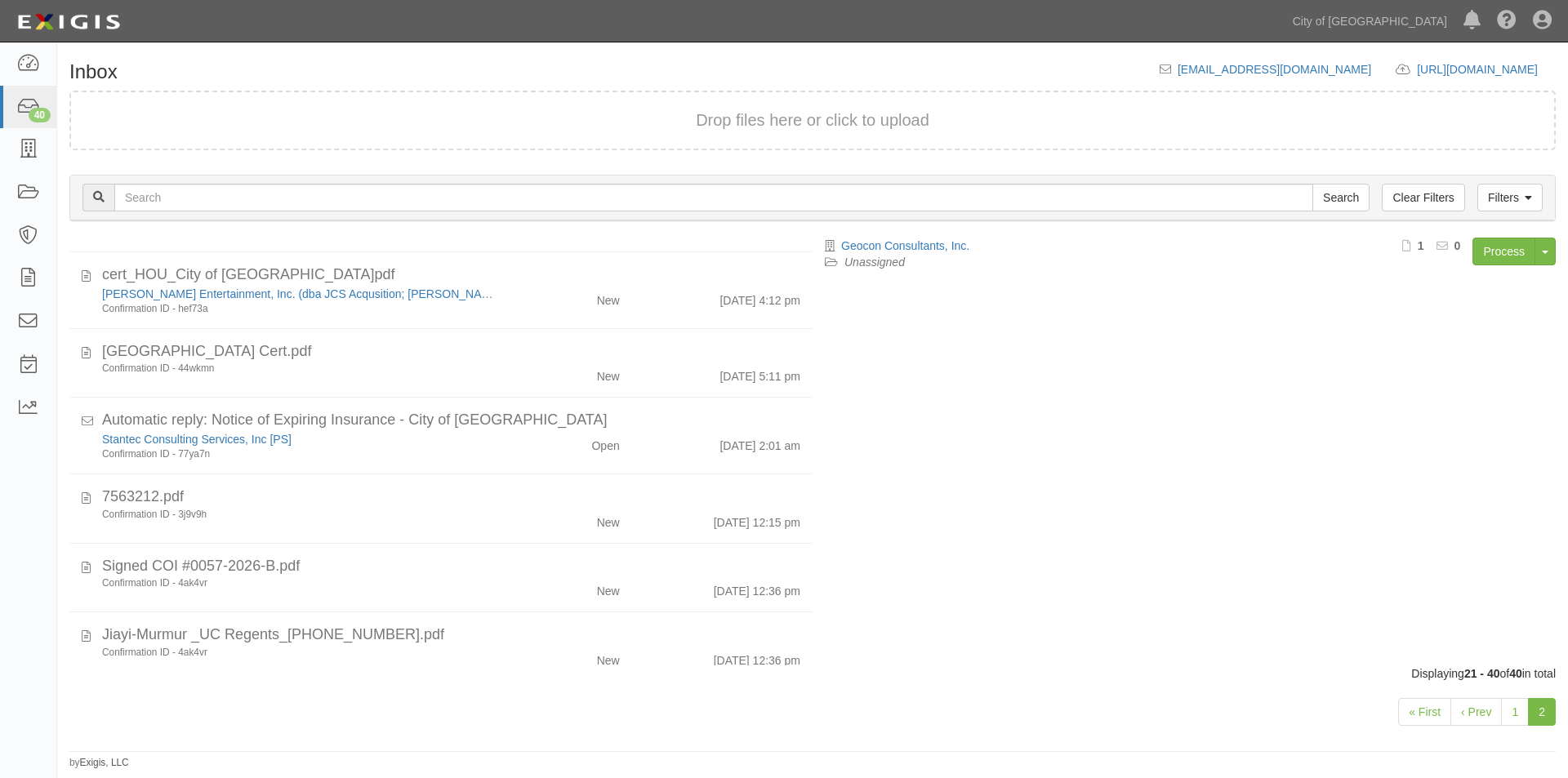
scroll to position [1011, 0]
